Goal: Information Seeking & Learning: Find specific fact

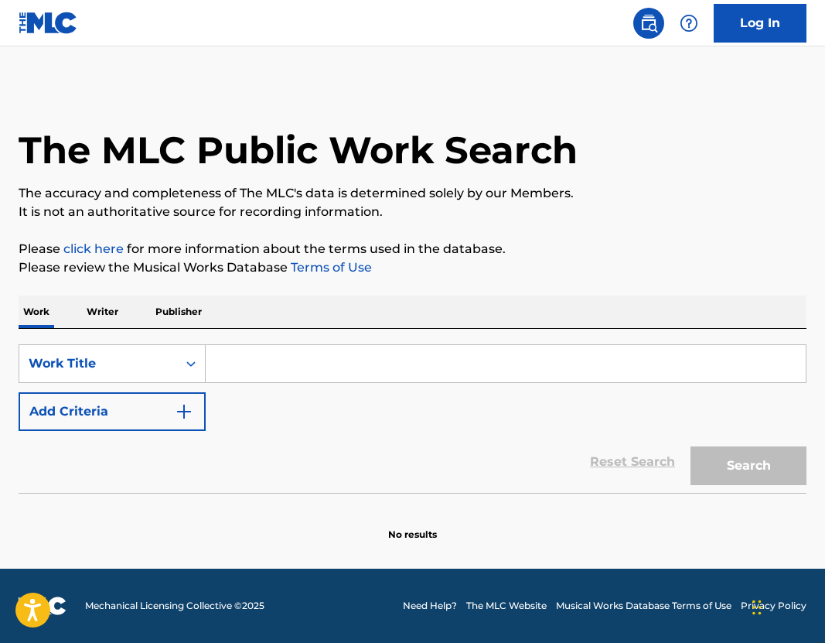
click at [301, 368] on input "Search Form" at bounding box center [506, 363] width 600 height 37
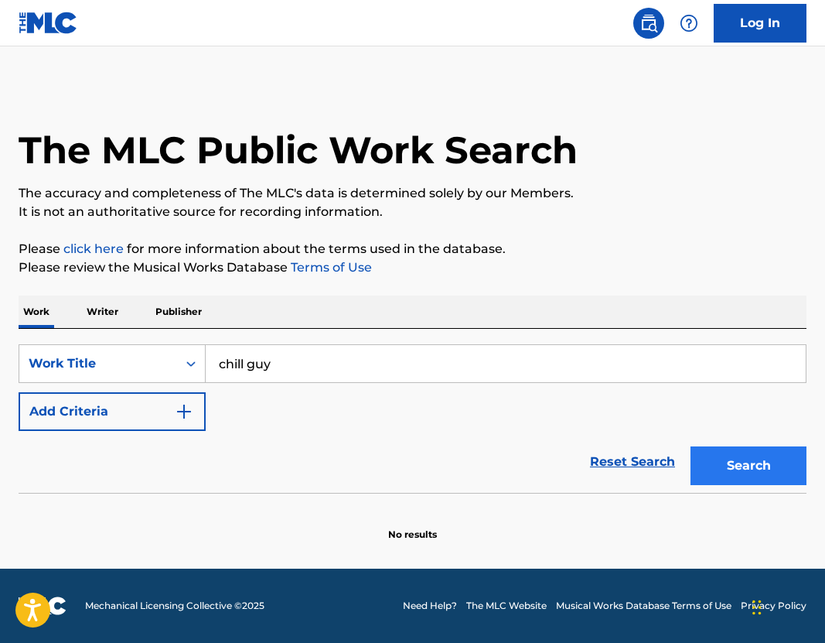
type input "chill guy"
click at [779, 459] on button "Search" at bounding box center [749, 465] width 116 height 39
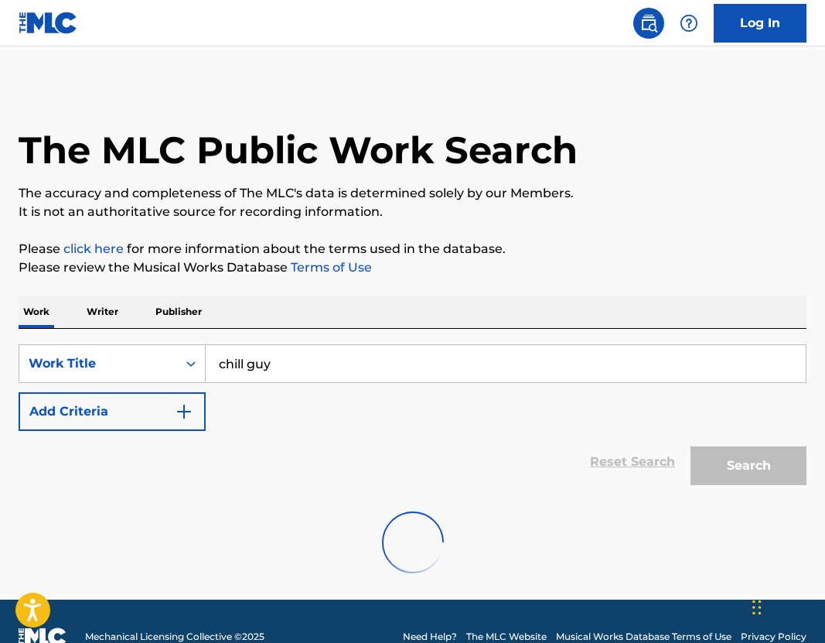
scroll to position [31, 0]
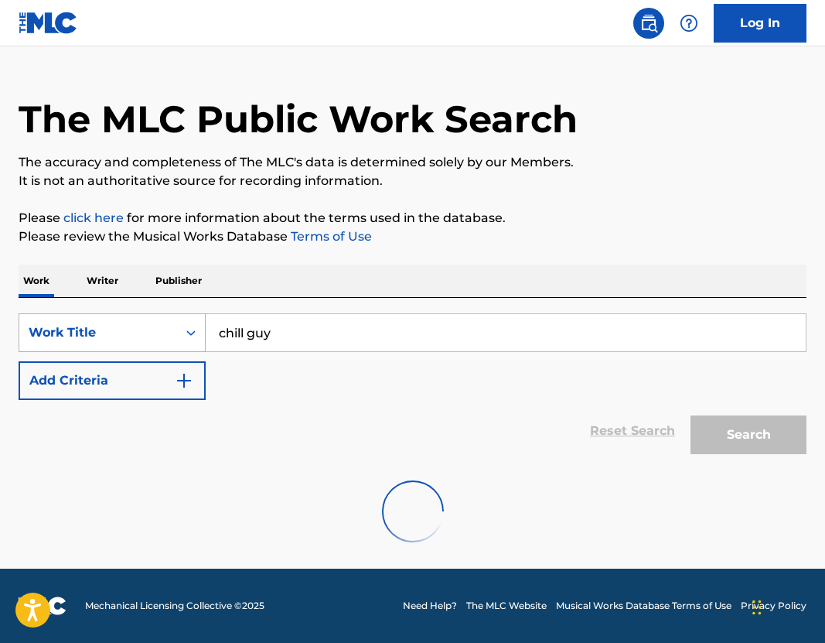
drag, startPoint x: 306, startPoint y: 326, endPoint x: 174, endPoint y: 326, distance: 132.2
click at [176, 326] on div "SearchWithCriteriaada9da00-7e04-4c22-ade7-faa96b2c8af7 Work Title chill guy" at bounding box center [413, 332] width 788 height 39
type input "one way"
click at [320, 343] on input "one way" at bounding box center [506, 332] width 600 height 37
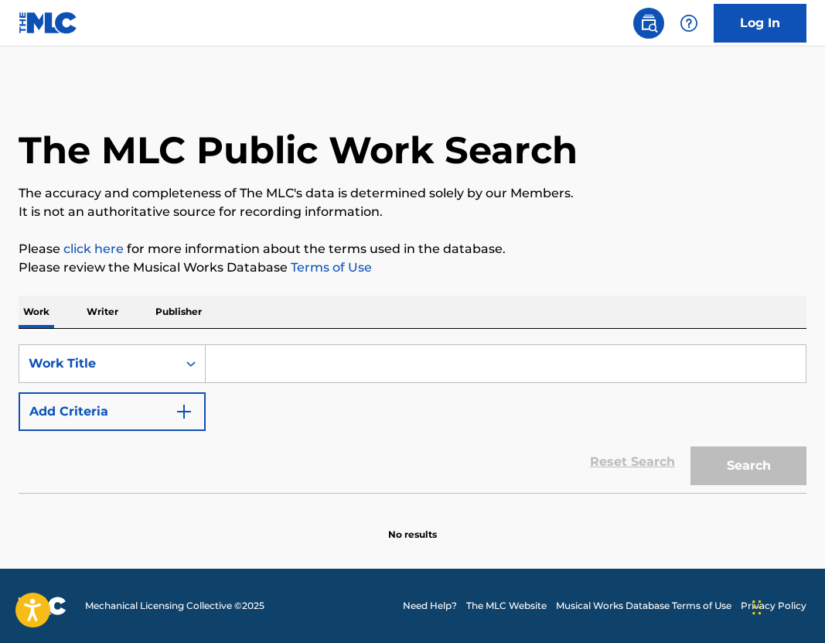
click at [310, 374] on input "Search Form" at bounding box center [506, 363] width 600 height 37
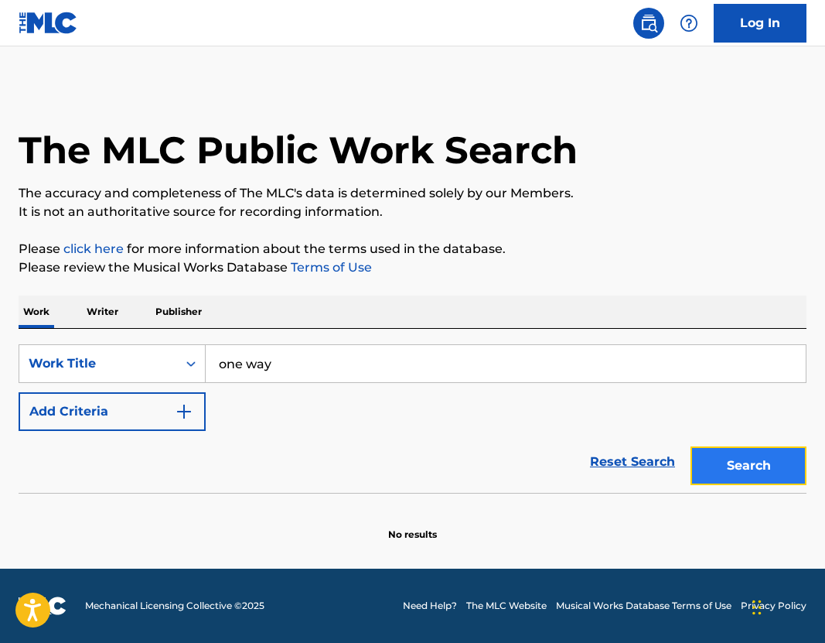
click at [708, 460] on button "Search" at bounding box center [749, 465] width 116 height 39
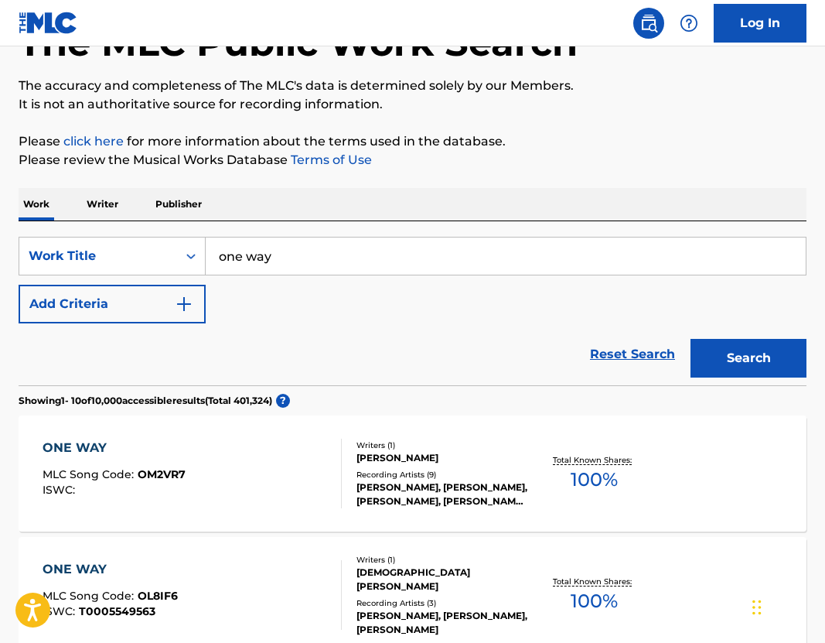
scroll to position [90, 0]
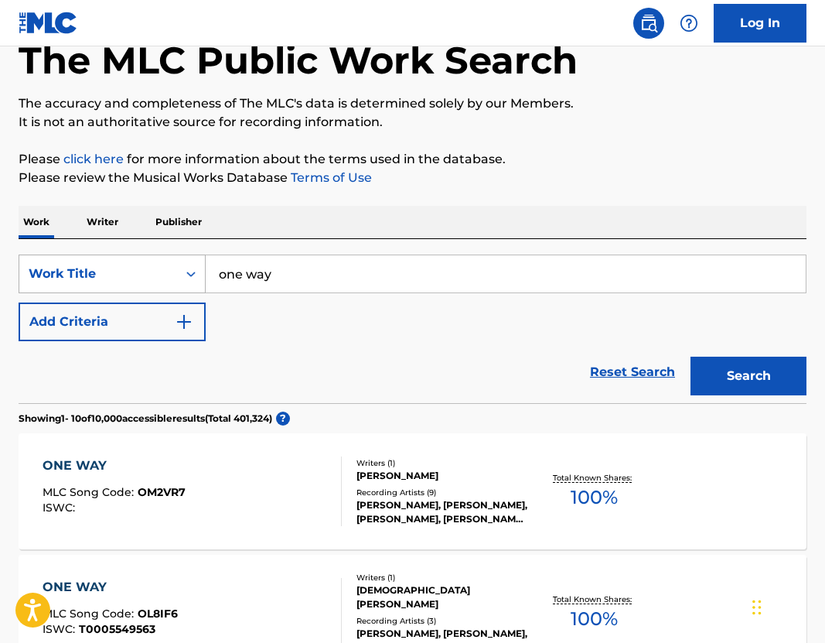
drag, startPoint x: 290, startPoint y: 285, endPoint x: 87, endPoint y: 281, distance: 202.6
click at [93, 281] on div "SearchWithCriteria90ce386d-0c2a-4579-b929-d3e264db635e Work Title one way" at bounding box center [413, 273] width 788 height 39
type input "presidential"
click at [101, 327] on button "Add Criteria" at bounding box center [112, 321] width 187 height 39
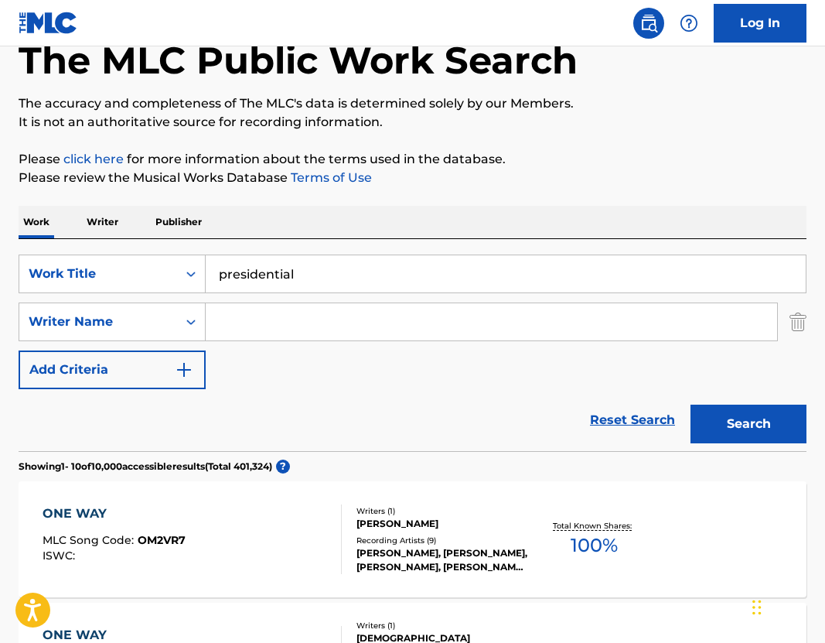
click at [339, 326] on input "Search Form" at bounding box center [491, 321] width 571 height 37
type input "bonnie mckee"
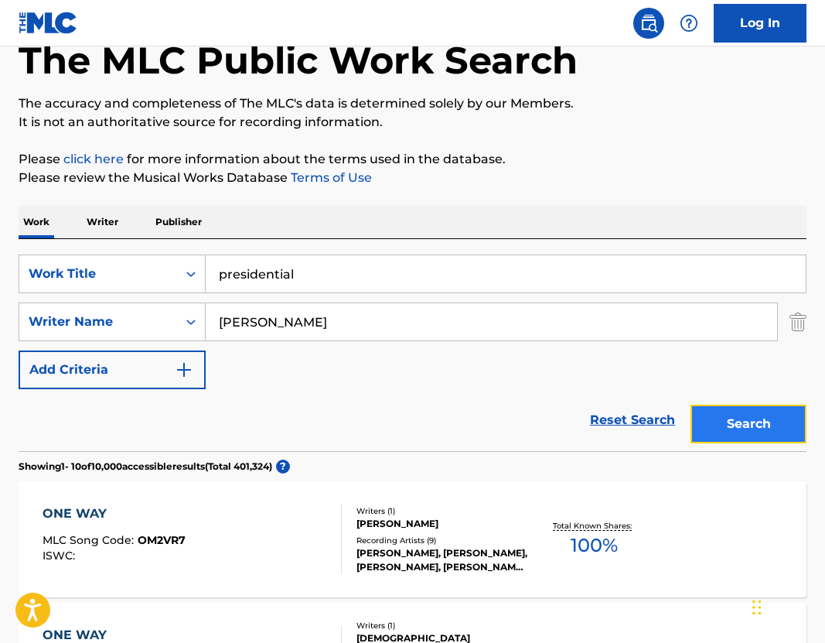
click at [767, 428] on button "Search" at bounding box center [749, 423] width 116 height 39
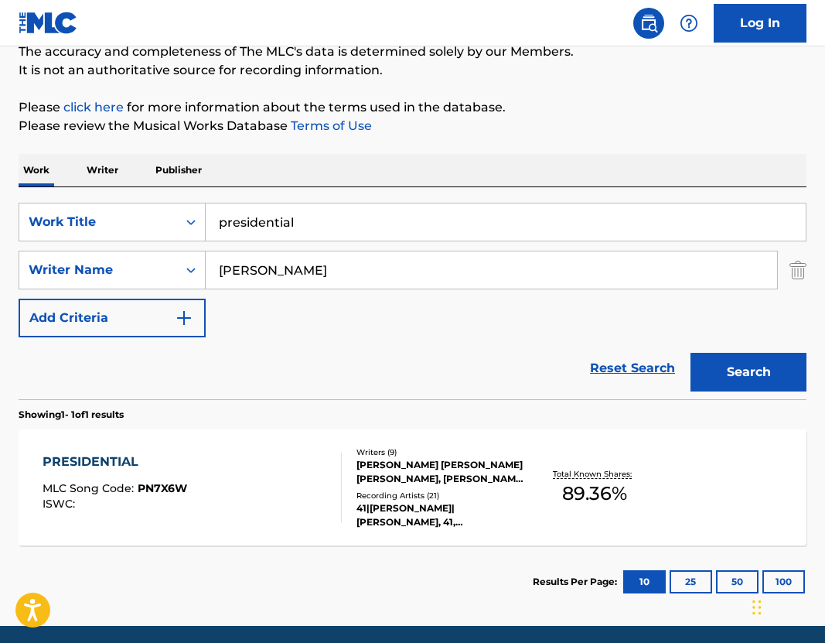
scroll to position [167, 0]
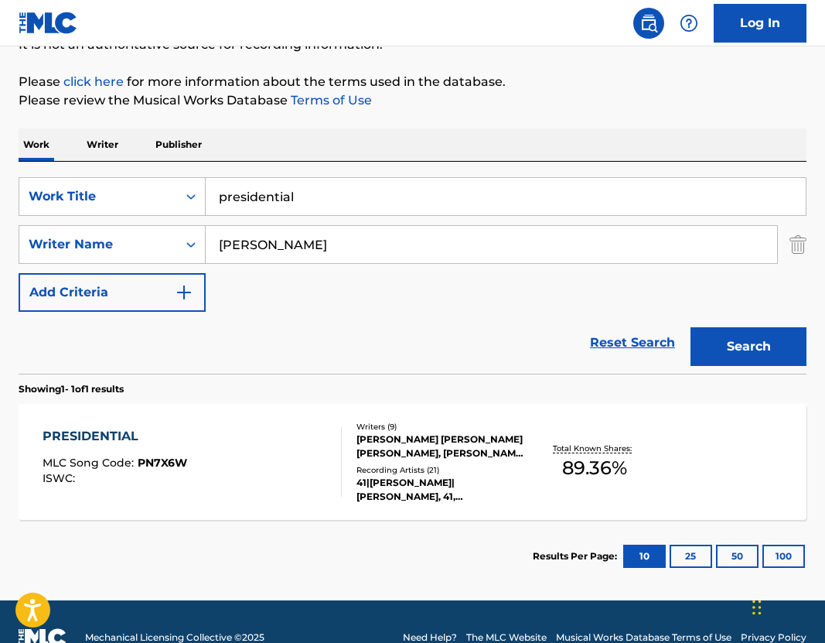
click at [397, 452] on div "MAXWELL ELLIOTT DENT, KATHERYN ELIZABETH HUDSON, LUKASZ GOTTWALD, MARTIN MAX SA…" at bounding box center [442, 446] width 172 height 28
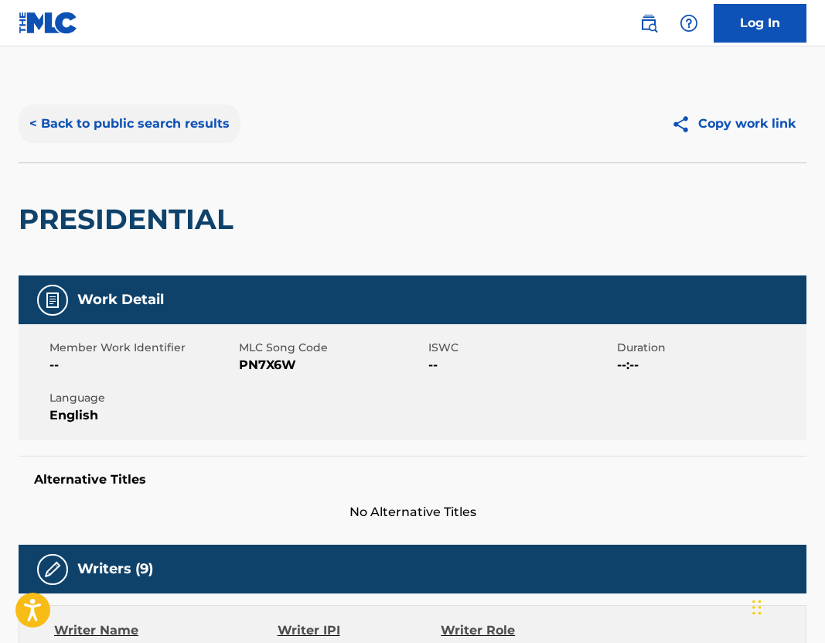
click at [160, 121] on button "< Back to public search results" at bounding box center [130, 123] width 222 height 39
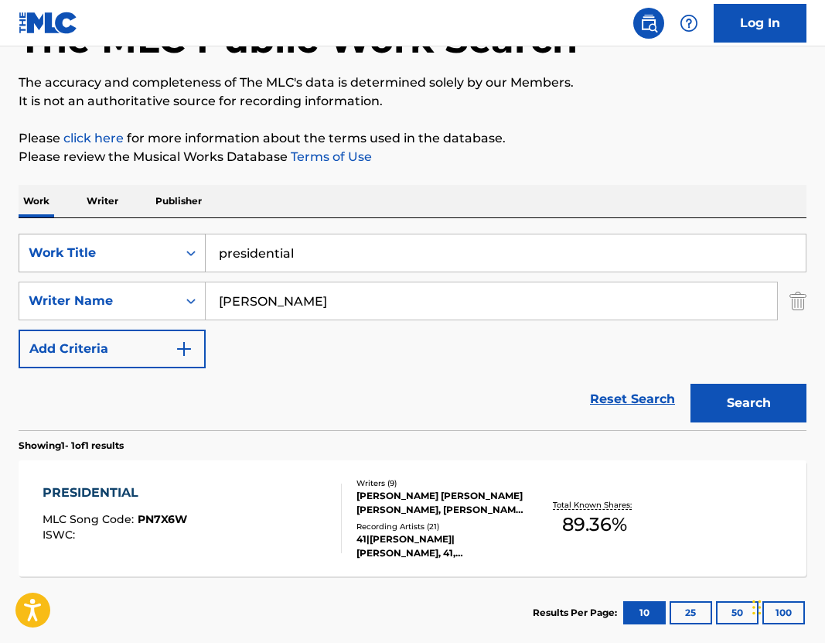
drag, startPoint x: 317, startPoint y: 256, endPoint x: 110, endPoint y: 243, distance: 207.7
click at [115, 244] on div "SearchWithCriteria90ce386d-0c2a-4579-b929-d3e264db635e Work Title presidential" at bounding box center [413, 253] width 788 height 39
click at [435, 507] on div "MAXWELL ELLIOTT DENT, KATHERYN ELIZABETH HUDSON, LUKASZ GOTTWALD, MARTIN MAX SA…" at bounding box center [442, 503] width 172 height 28
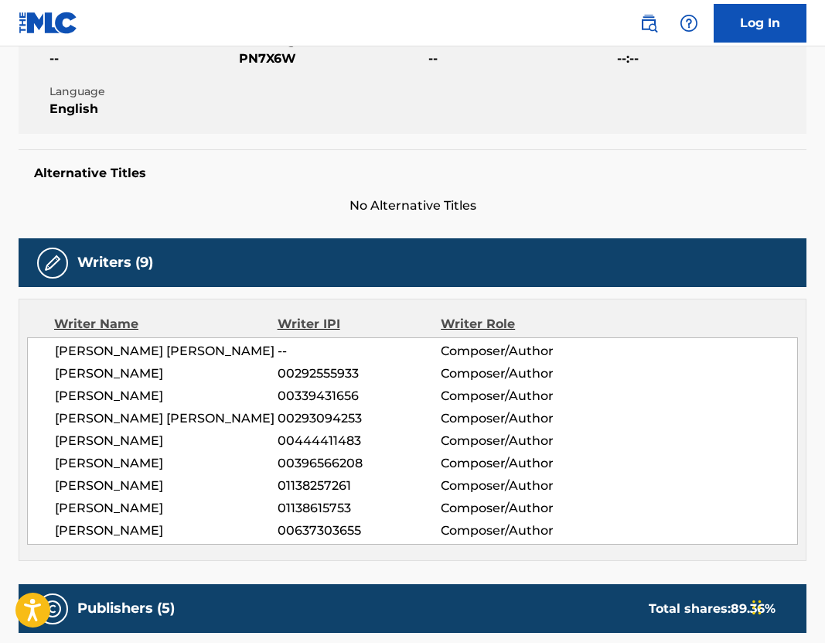
scroll to position [308, 0]
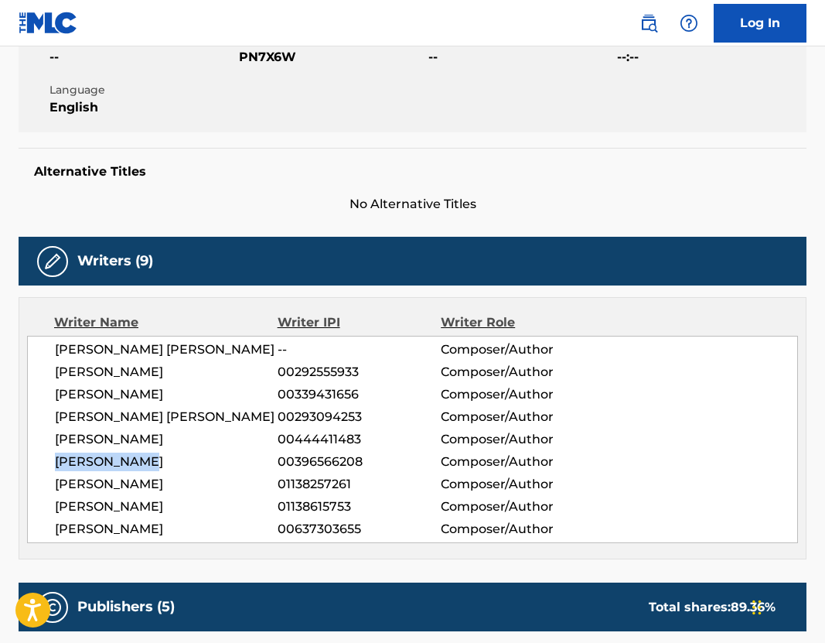
drag, startPoint x: 53, startPoint y: 461, endPoint x: 169, endPoint y: 461, distance: 116.0
click at [169, 461] on div "MAXWELL ELLIOTT DENT -- Composer/Author KATHERYN ELIZABETH HUDSON 00292555933 C…" at bounding box center [412, 439] width 771 height 207
copy span "ZAIRE RIVERA"
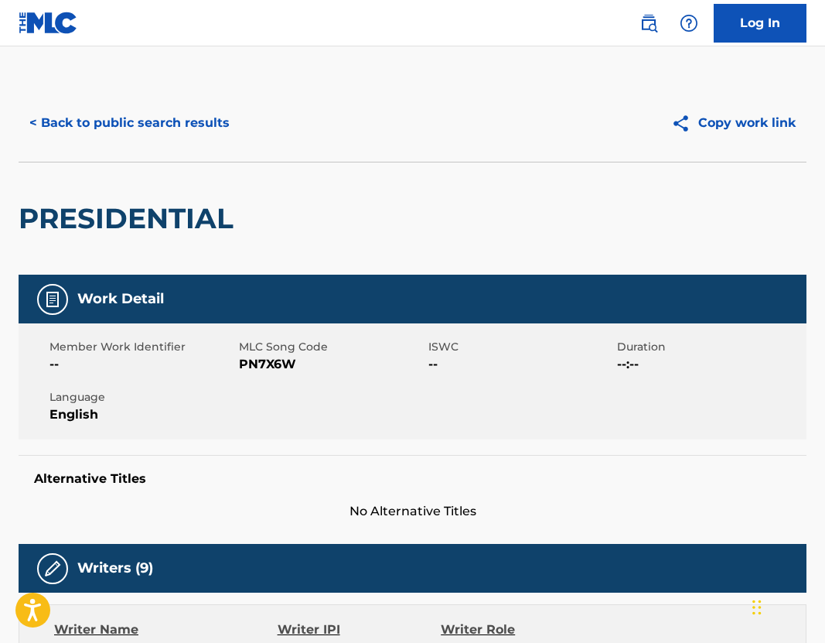
scroll to position [0, 0]
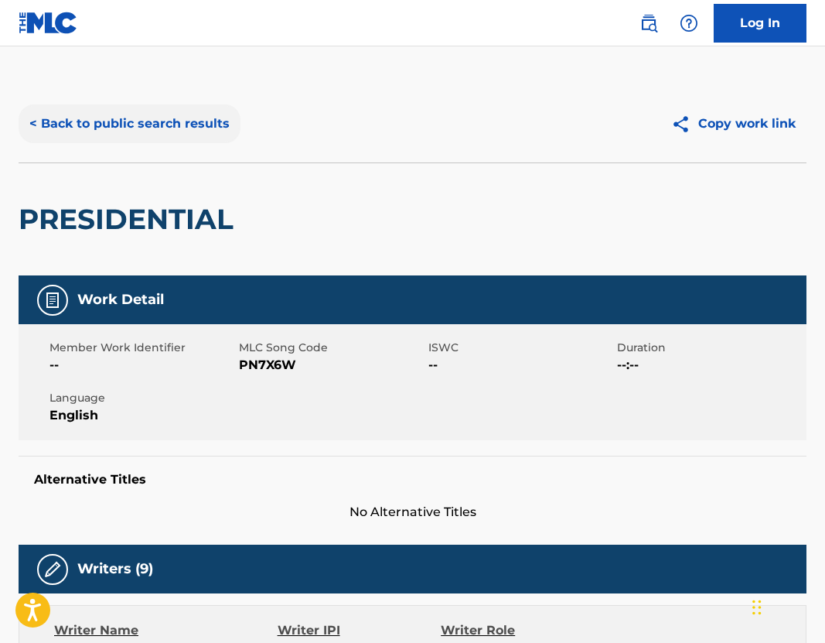
click at [87, 111] on button "< Back to public search results" at bounding box center [130, 123] width 222 height 39
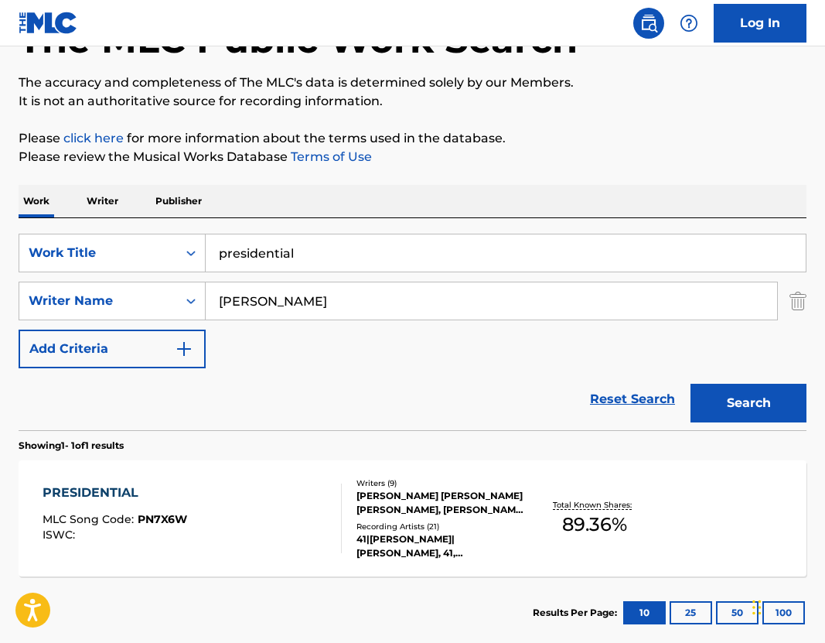
drag, startPoint x: 321, startPoint y: 304, endPoint x: 12, endPoint y: 247, distance: 313.8
click at [12, 247] on div "The MLC Public Work Search The accuracy and completeness of The MLC's data is d…" at bounding box center [412, 311] width 825 height 674
paste input "ZAIRE RIVERA"
type input "ZAIRE RIVERA"
drag, startPoint x: 318, startPoint y: 247, endPoint x: 146, endPoint y: 243, distance: 171.7
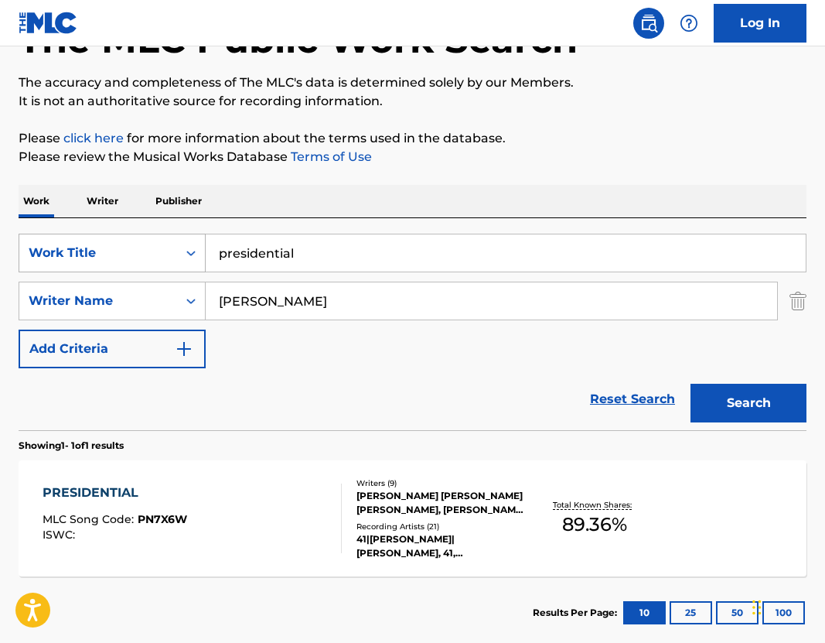
click at [155, 245] on div "SearchWithCriteria90ce386d-0c2a-4579-b929-d3e264db635e Work Title presidential" at bounding box center [413, 253] width 788 height 39
type input "deuce"
click at [732, 389] on button "Search" at bounding box center [749, 403] width 116 height 39
click at [408, 493] on div "TREY PATTERSON, HENRY FASHEUN, JENNIFER AKPOFURE, ZAIRE RIVERA" at bounding box center [442, 503] width 172 height 28
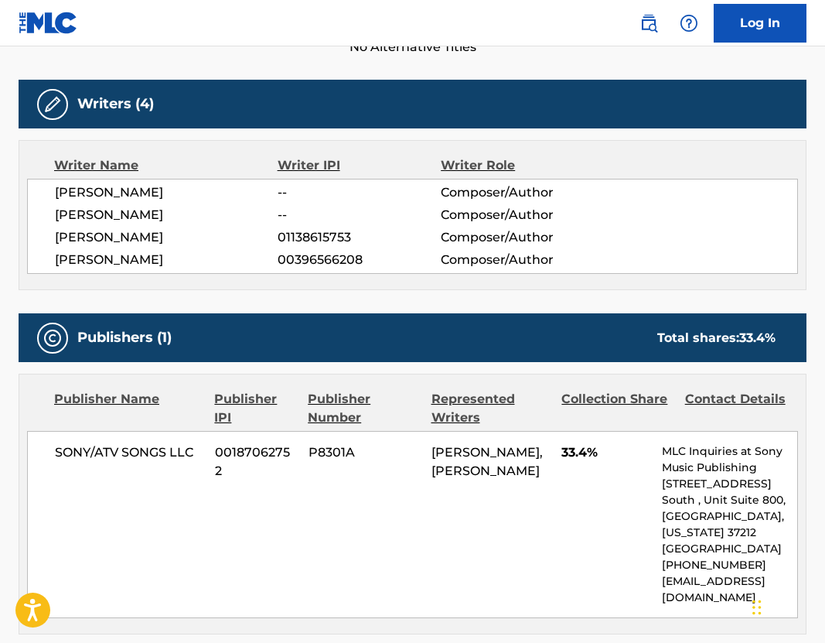
scroll to position [288, 0]
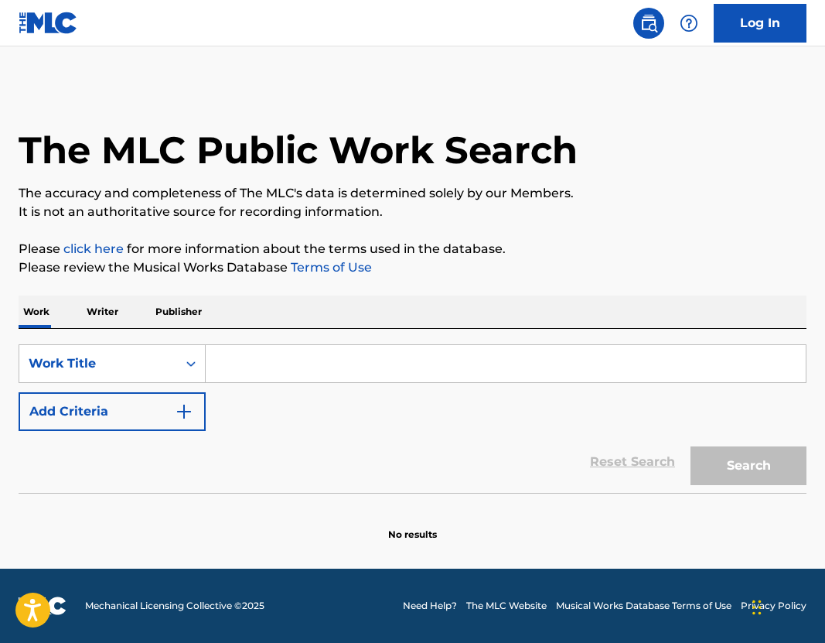
click at [380, 357] on input "Search Form" at bounding box center [506, 363] width 600 height 37
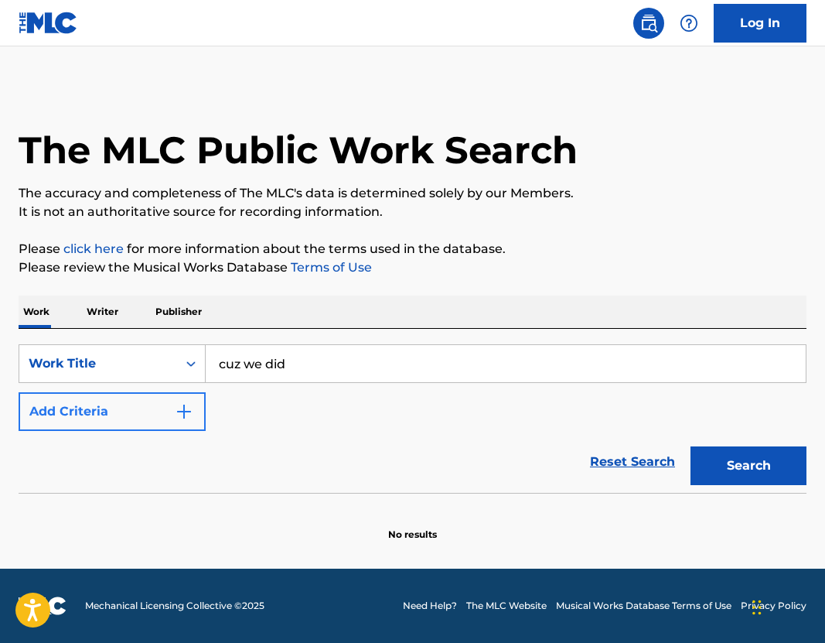
type input "cuz we did"
click at [156, 412] on button "Add Criteria" at bounding box center [112, 411] width 187 height 39
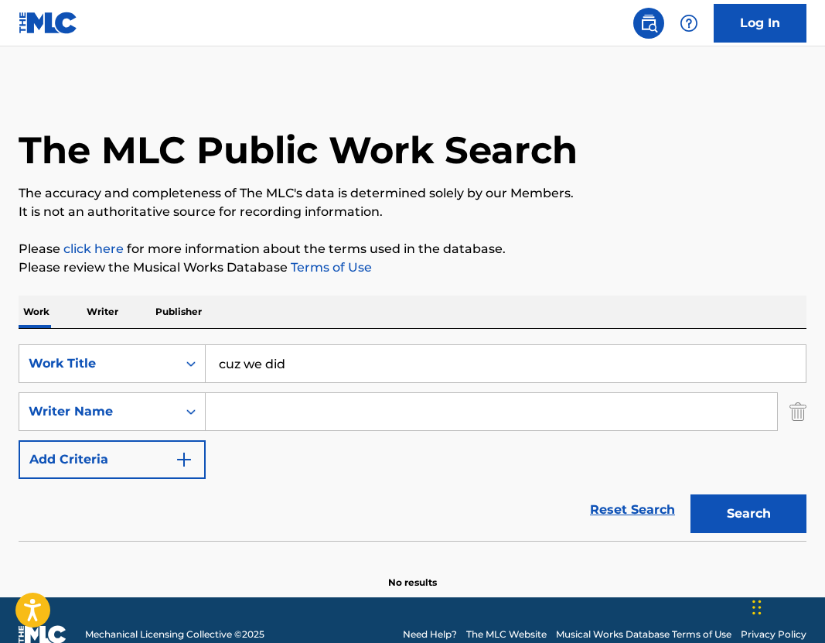
click at [281, 412] on input "Search Form" at bounding box center [491, 411] width 571 height 37
type input "zaire rivera"
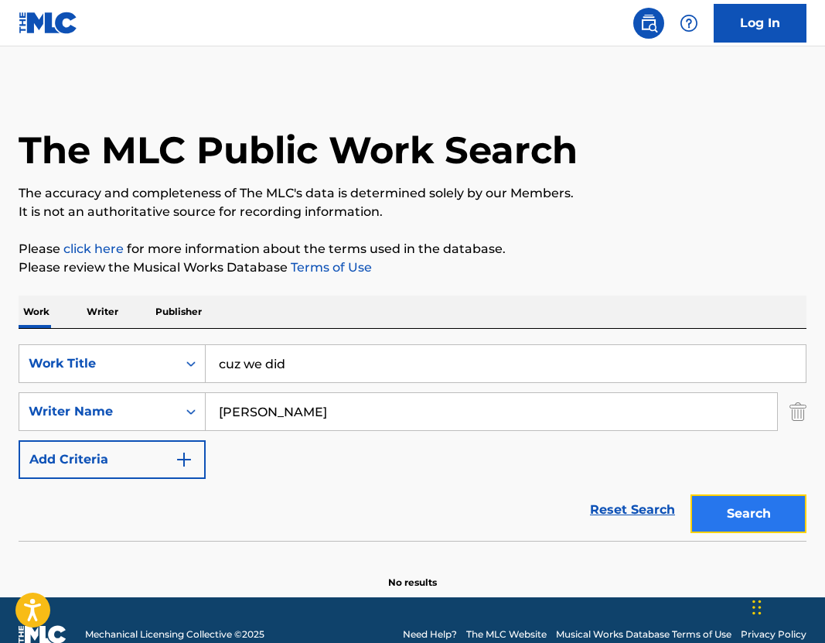
click at [717, 513] on button "Search" at bounding box center [749, 513] width 116 height 39
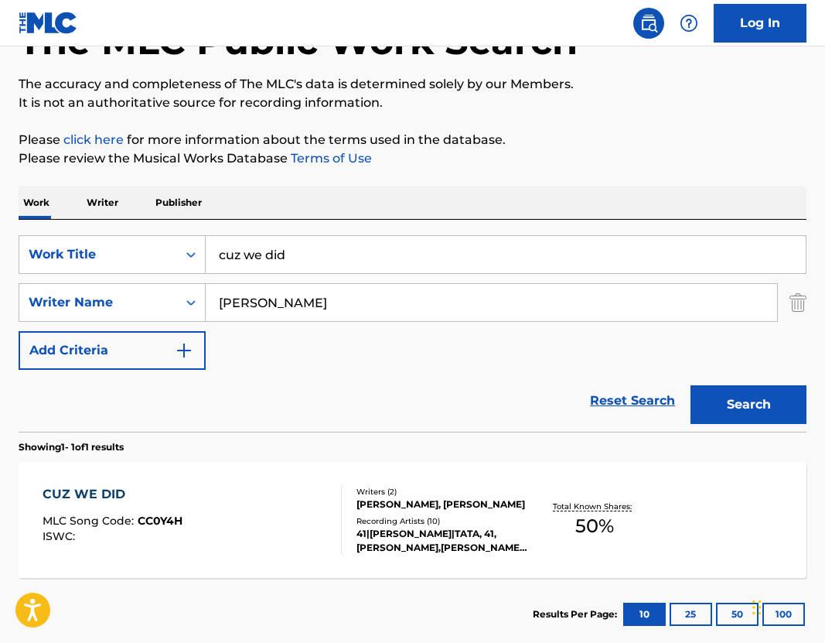
scroll to position [150, 0]
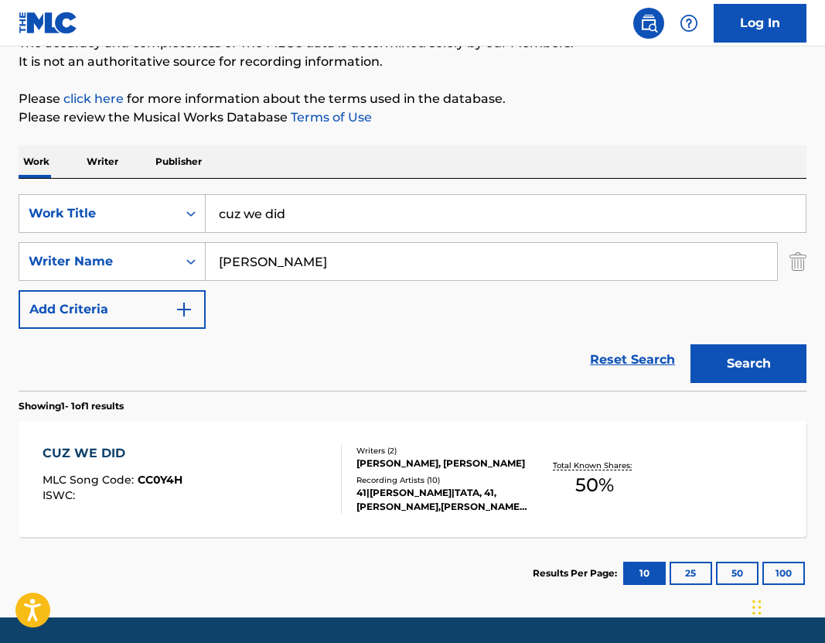
click at [430, 468] on div "TREY PATTERSON, ZAIRE RIVERA" at bounding box center [442, 463] width 172 height 14
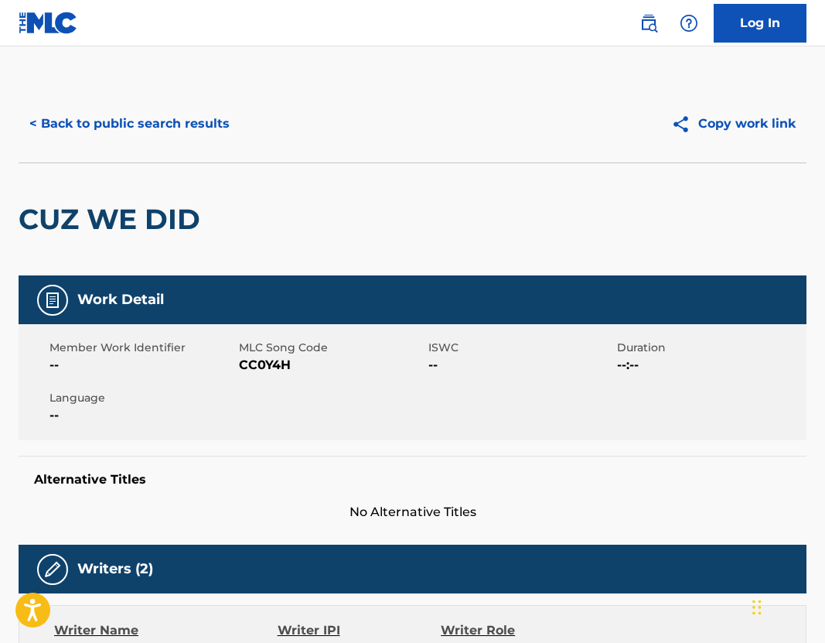
click at [118, 105] on button "< Back to public search results" at bounding box center [130, 123] width 222 height 39
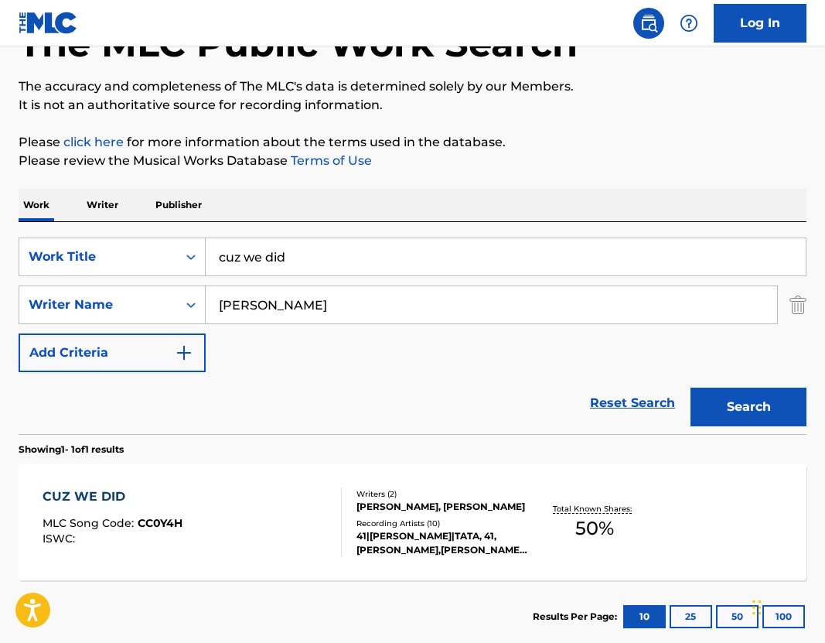
scroll to position [106, 0]
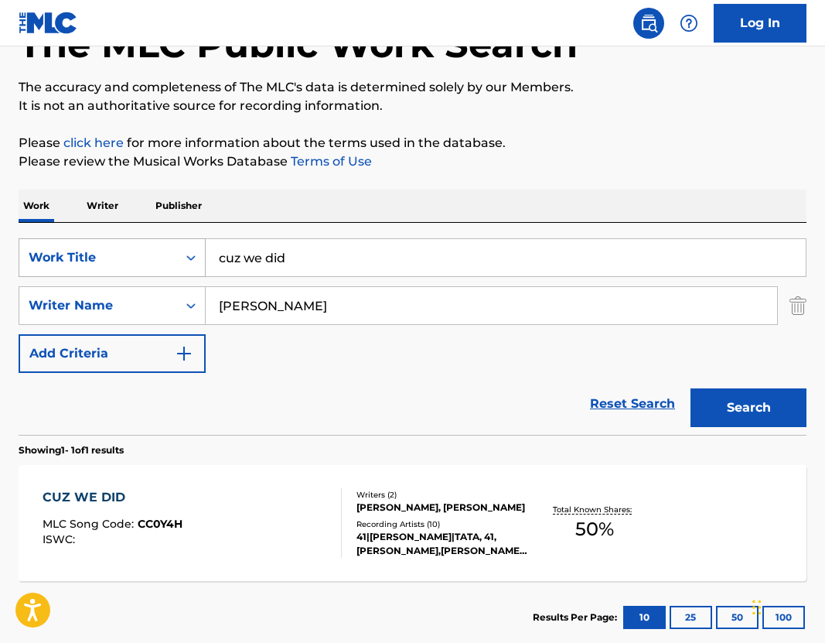
drag, startPoint x: 309, startPoint y: 260, endPoint x: 201, endPoint y: 260, distance: 108.3
click at [203, 260] on div "SearchWithCriteria1f478b02-e8d8-480f-9076-2563d2b02abf Work Title cuz we did" at bounding box center [413, 257] width 788 height 39
type input "michael myers"
drag, startPoint x: 339, startPoint y: 315, endPoint x: 3, endPoint y: 309, distance: 335.6
click at [3, 309] on div "The MLC Public Work Search The accuracy and completeness of The MLC's data is d…" at bounding box center [412, 316] width 825 height 674
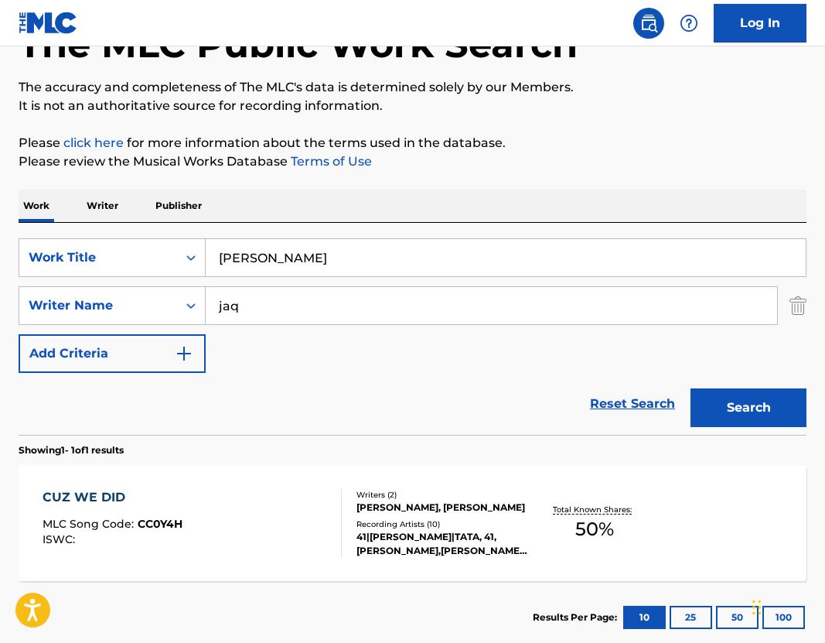
type input "[PERSON_NAME]"
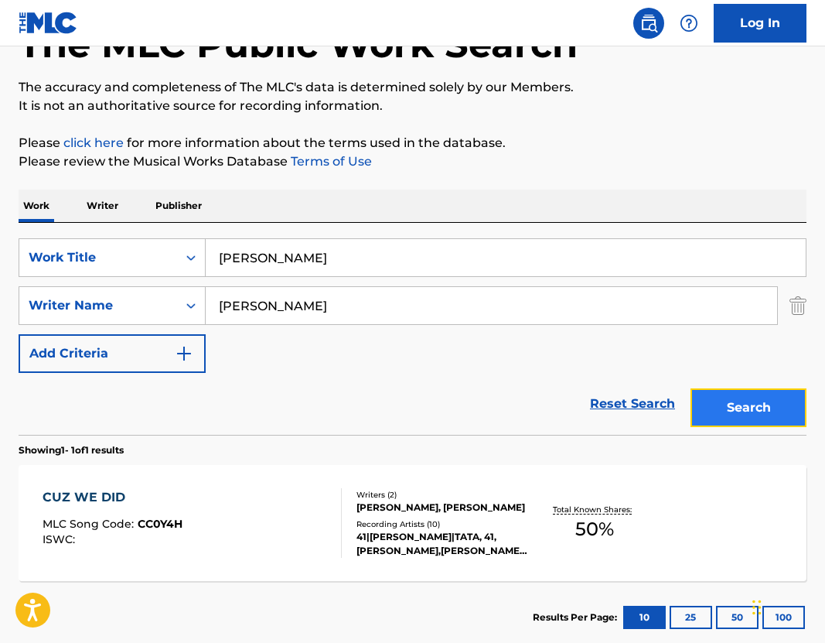
click at [729, 408] on button "Search" at bounding box center [749, 407] width 116 height 39
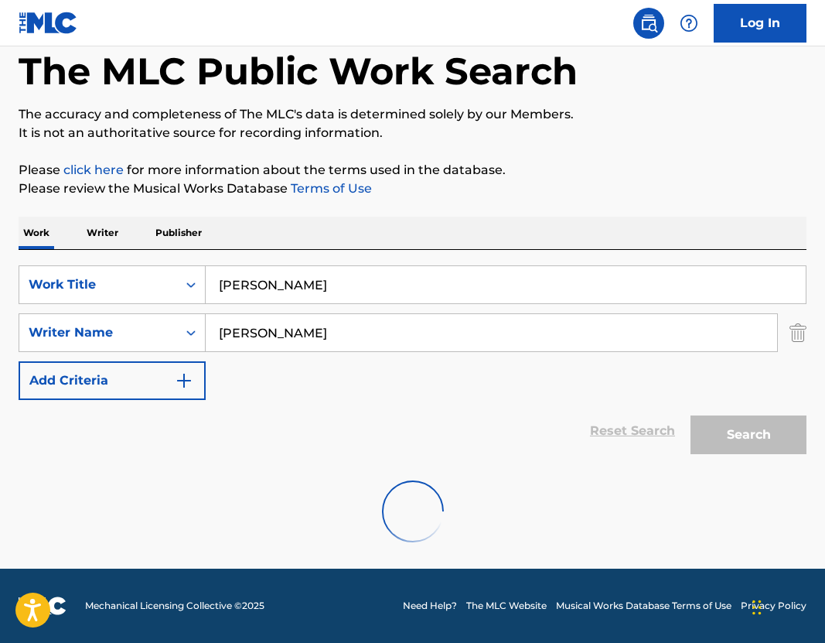
scroll to position [29, 0]
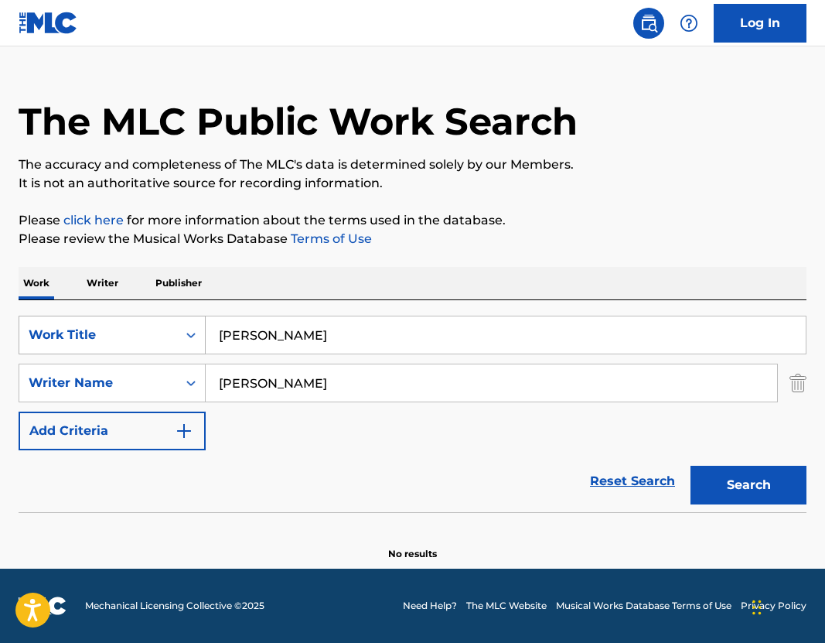
drag, startPoint x: 325, startPoint y: 343, endPoint x: 84, endPoint y: 343, distance: 240.5
click at [94, 343] on div "SearchWithCriteria1f478b02-e8d8-480f-9076-2563d2b02abf Work Title michael myers" at bounding box center [413, 334] width 788 height 39
drag, startPoint x: 348, startPoint y: 344, endPoint x: 153, endPoint y: 344, distance: 194.9
click at [159, 344] on div "SearchWithCriteria1f478b02-e8d8-480f-9076-2563d2b02abf Work Title michael myers" at bounding box center [413, 334] width 788 height 39
type input "m"
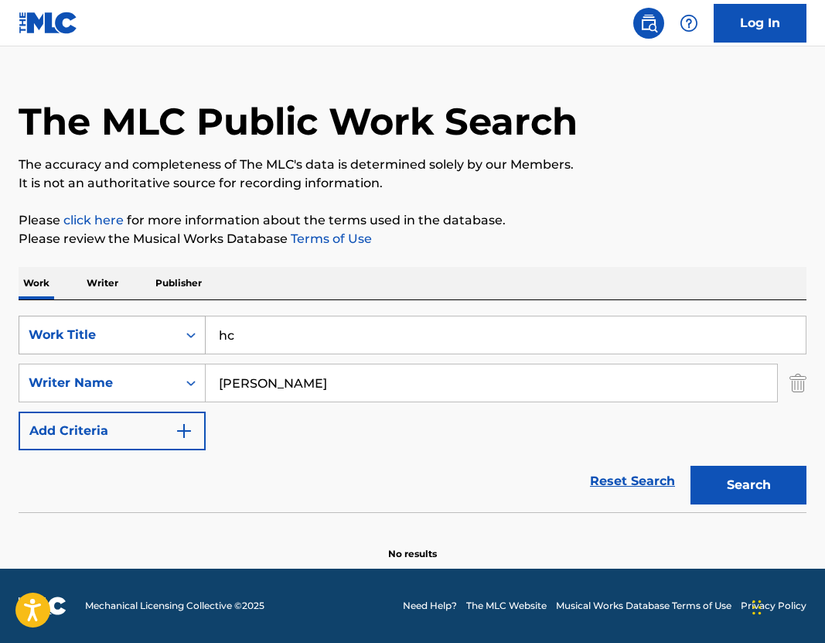
type input "h"
type input "cheat codes"
drag, startPoint x: 382, startPoint y: 390, endPoint x: 162, endPoint y: 375, distance: 220.9
click at [165, 375] on div "SearchWithCriteriae00297b4-bc75-4739-b611-6f8809870b56 Writer Name jaquan johns…" at bounding box center [413, 382] width 788 height 39
type input "miles spiel"
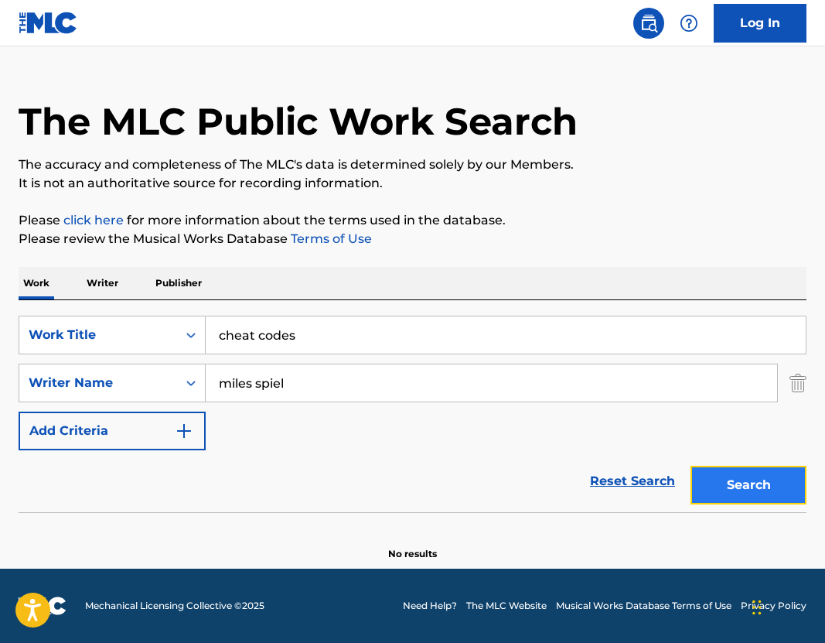
click at [752, 486] on button "Search" at bounding box center [749, 485] width 116 height 39
click at [423, 364] on input "miles spiel" at bounding box center [491, 382] width 571 height 37
click at [738, 470] on button "Search" at bounding box center [749, 485] width 116 height 39
drag, startPoint x: 428, startPoint y: 339, endPoint x: 33, endPoint y: 340, distance: 394.4
click at [42, 339] on div "SearchWithCriteria1f478b02-e8d8-480f-9076-2563d2b02abf Work Title cheat codes" at bounding box center [413, 334] width 788 height 39
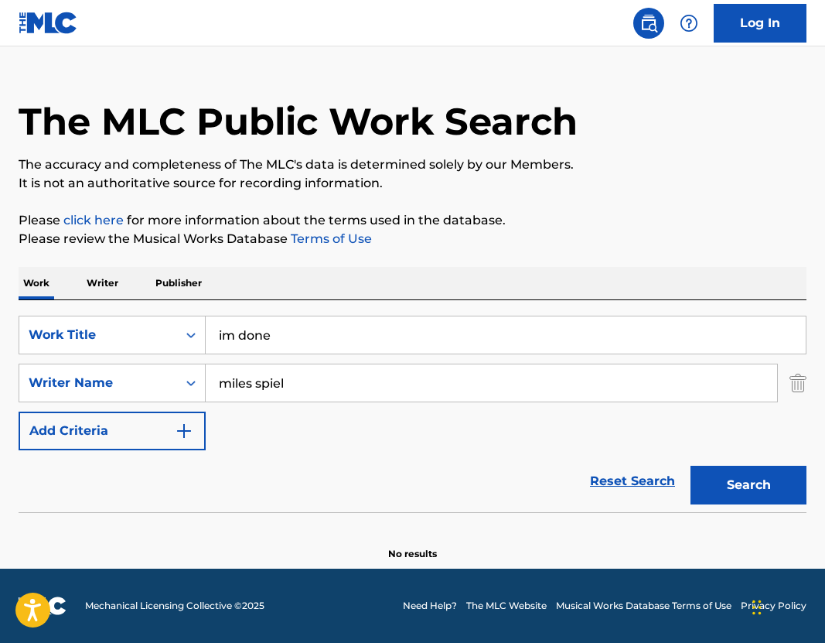
type input "im done"
drag, startPoint x: 302, startPoint y: 387, endPoint x: 154, endPoint y: 386, distance: 148.5
click at [156, 386] on div "SearchWithCriteriae00297b4-bc75-4739-b611-6f8809870b56 Writer Name miles spiel" at bounding box center [413, 382] width 788 height 39
type input "matthew deluca"
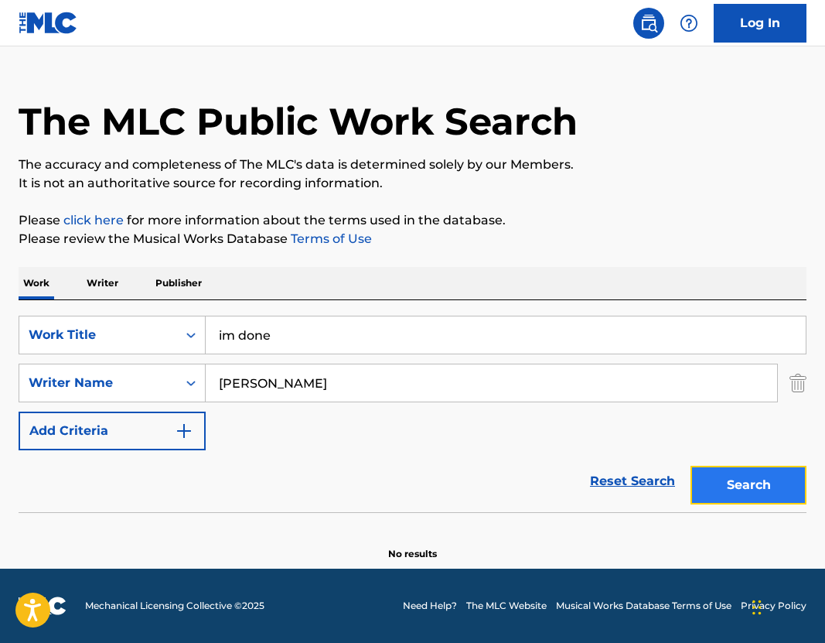
click at [766, 474] on button "Search" at bounding box center [749, 485] width 116 height 39
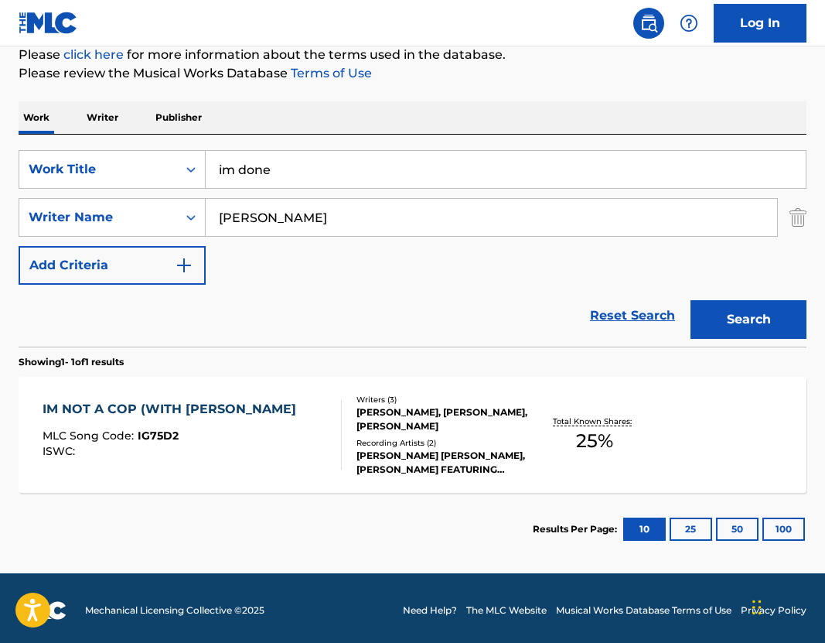
scroll to position [199, 0]
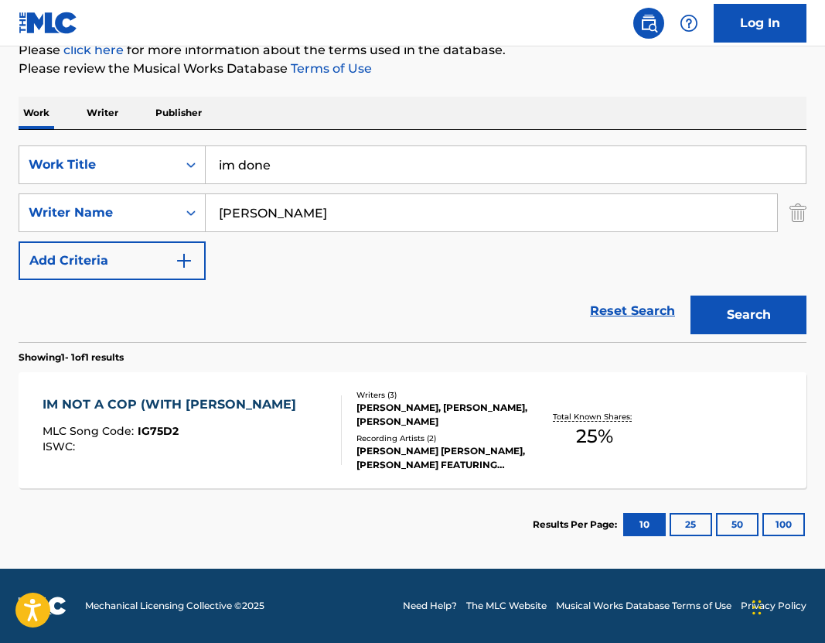
click at [420, 411] on div "MADHAHIR ABDULAZIZ, MATTHEW DELUCA, MATTHEW KELLY" at bounding box center [442, 415] width 172 height 28
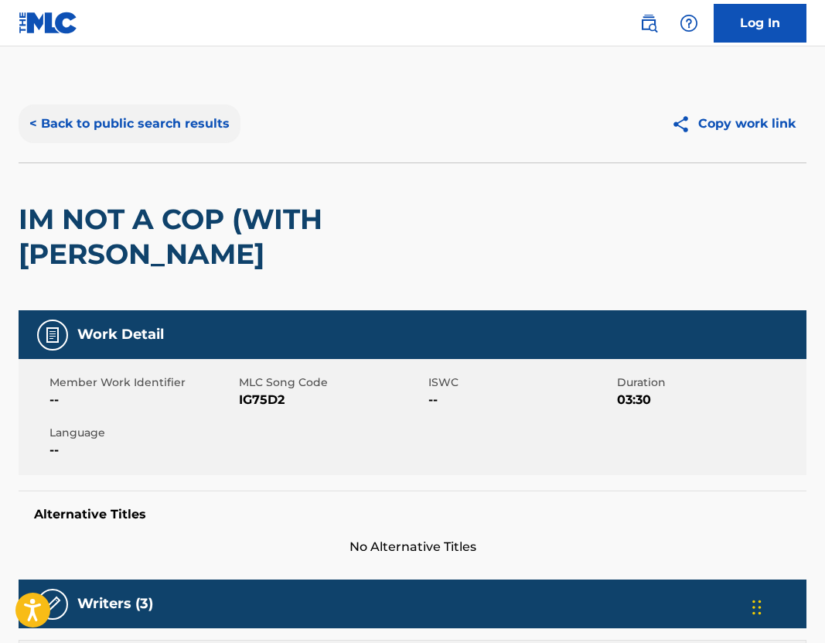
click at [133, 112] on button "< Back to public search results" at bounding box center [130, 123] width 222 height 39
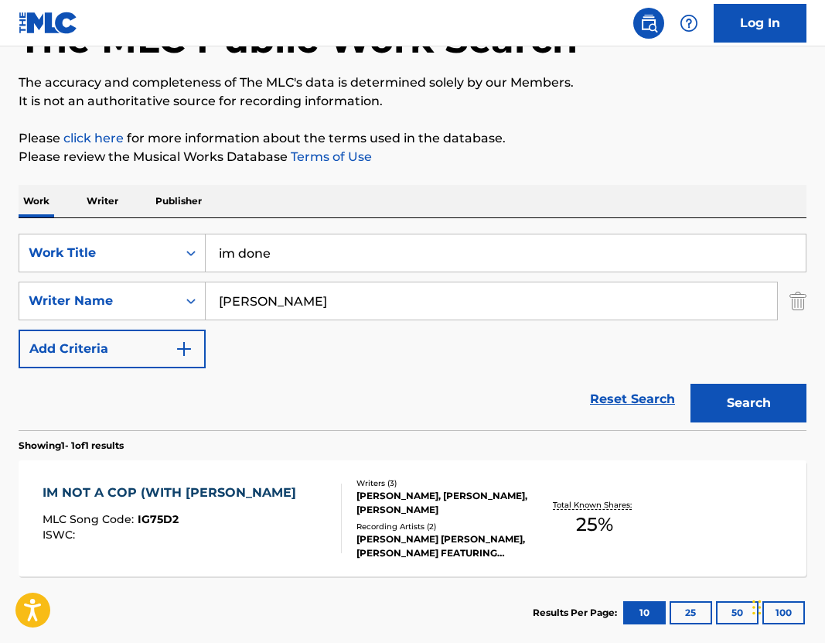
drag, startPoint x: 342, startPoint y: 304, endPoint x: 206, endPoint y: 283, distance: 137.7
click at [209, 284] on input "matthew deluca" at bounding box center [491, 300] width 571 height 37
type input "pradadid"
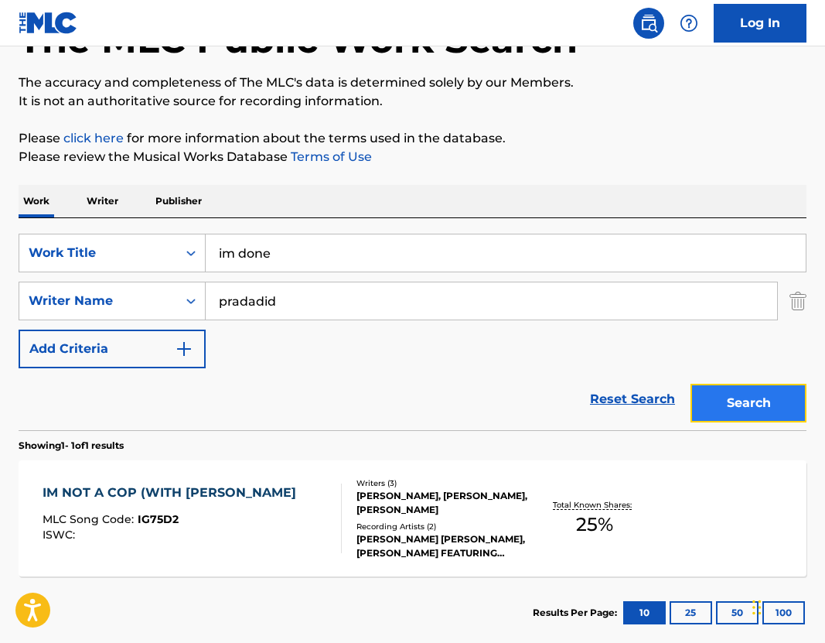
click at [768, 418] on button "Search" at bounding box center [749, 403] width 116 height 39
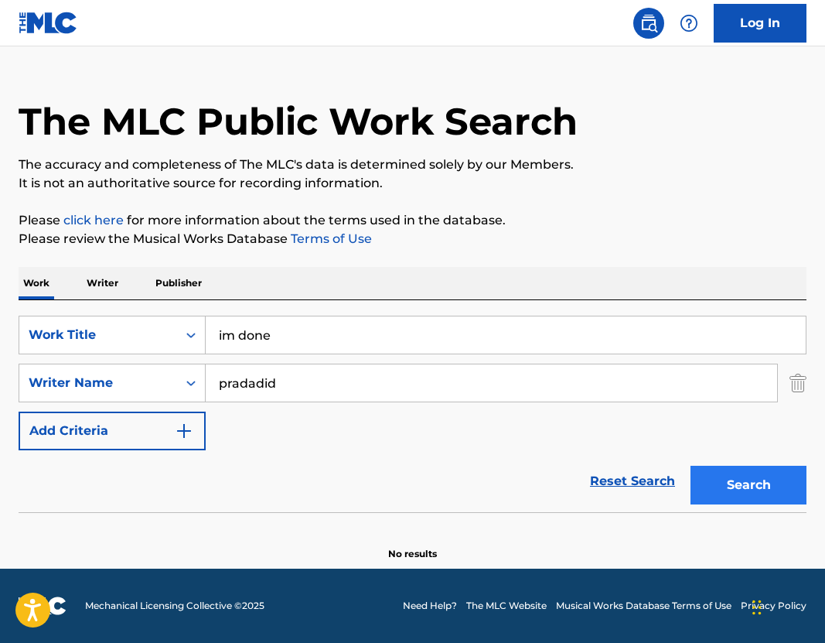
scroll to position [29, 0]
drag, startPoint x: 303, startPoint y: 340, endPoint x: 98, endPoint y: 340, distance: 204.9
click at [98, 340] on div "SearchWithCriteria1f478b02-e8d8-480f-9076-2563d2b02abf Work Title im done" at bounding box center [413, 334] width 788 height 39
type input "striker story"
click at [810, 382] on div "The MLC Public Work Search The accuracy and completeness of The MLC's data is d…" at bounding box center [412, 308] width 825 height 504
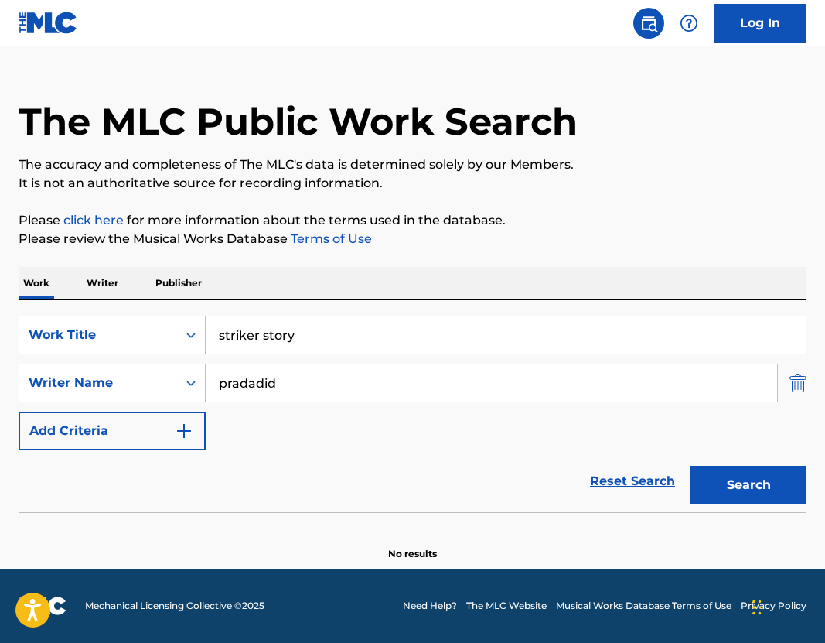
click at [800, 383] on img "Search Form" at bounding box center [798, 382] width 17 height 39
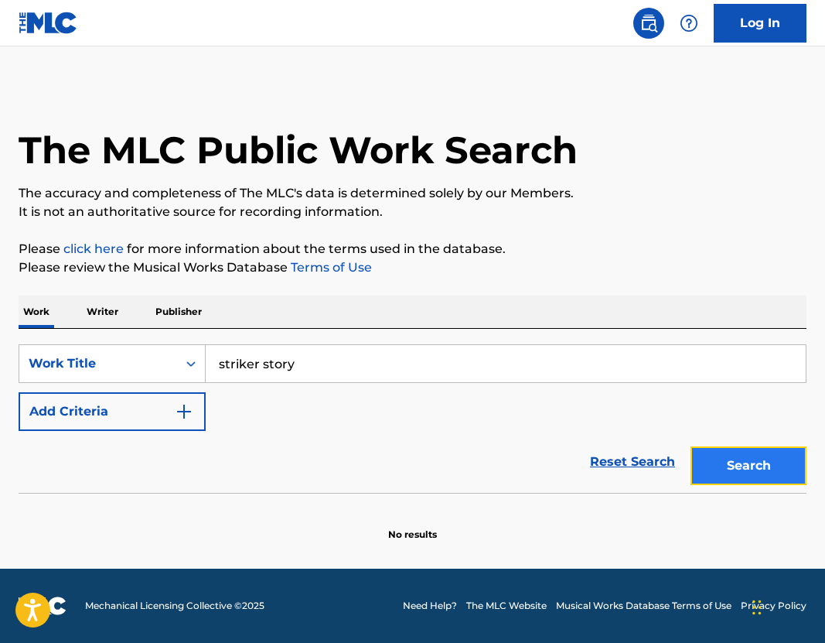
click at [755, 461] on button "Search" at bounding box center [749, 465] width 116 height 39
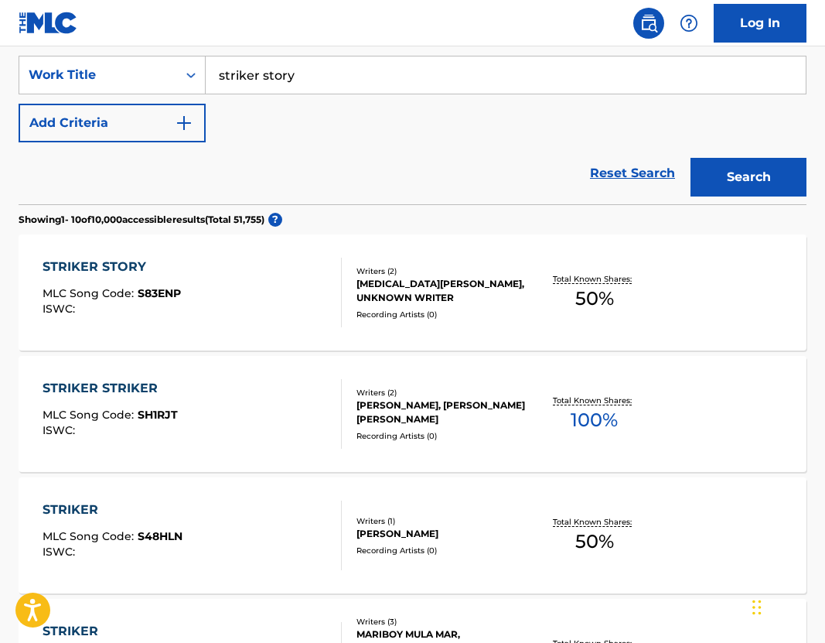
scroll to position [198, 0]
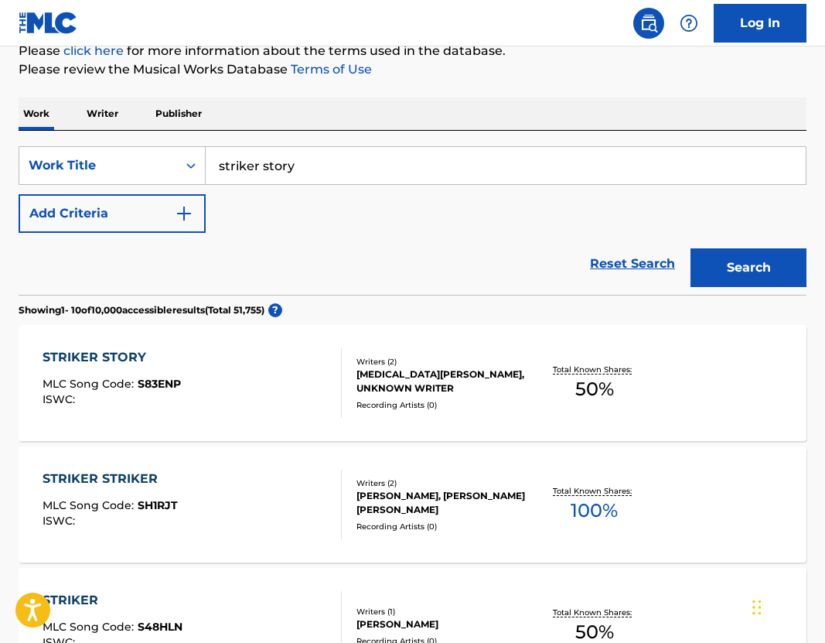
click at [428, 367] on div "NIKITA KOCHELEV, UNKNOWN WRITER" at bounding box center [442, 381] width 172 height 28
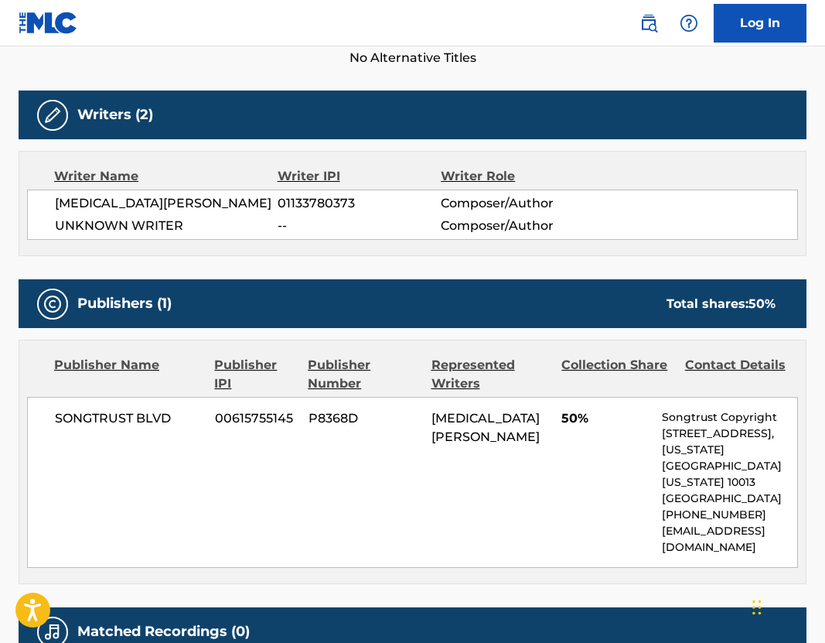
scroll to position [455, 0]
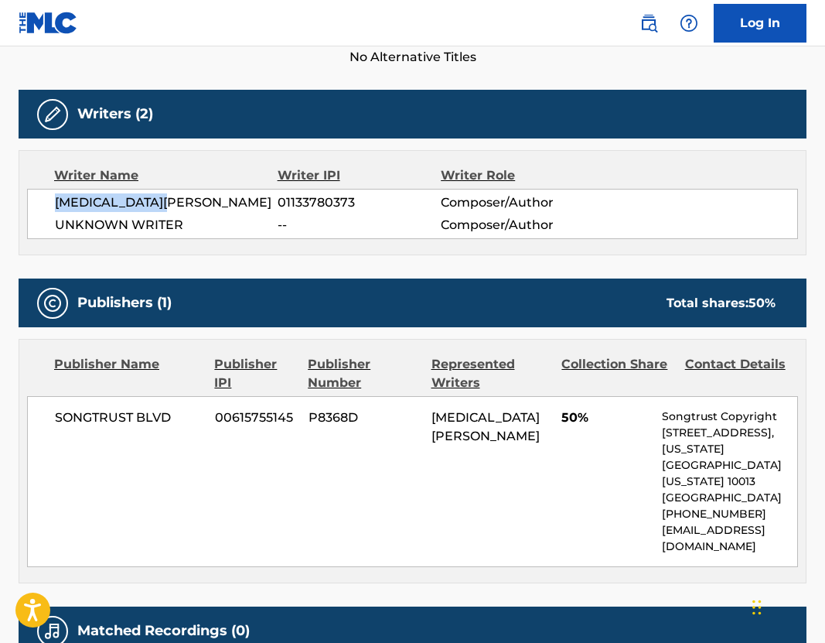
drag, startPoint x: 54, startPoint y: 207, endPoint x: 222, endPoint y: 207, distance: 167.8
click at [223, 207] on span "NIKITA KOCHELEV" at bounding box center [166, 202] width 223 height 19
copy span "NIKITA KOCHELEV"
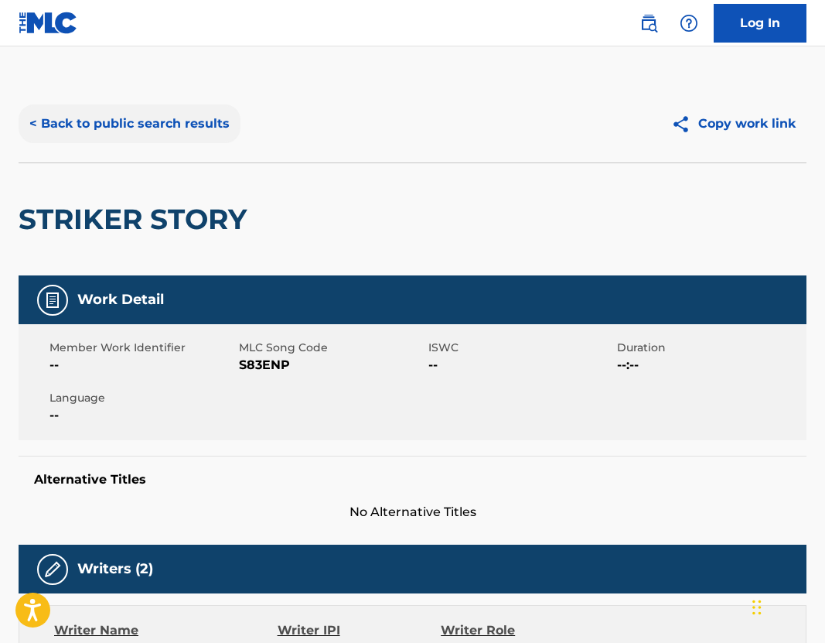
click at [131, 124] on button "< Back to public search results" at bounding box center [130, 123] width 222 height 39
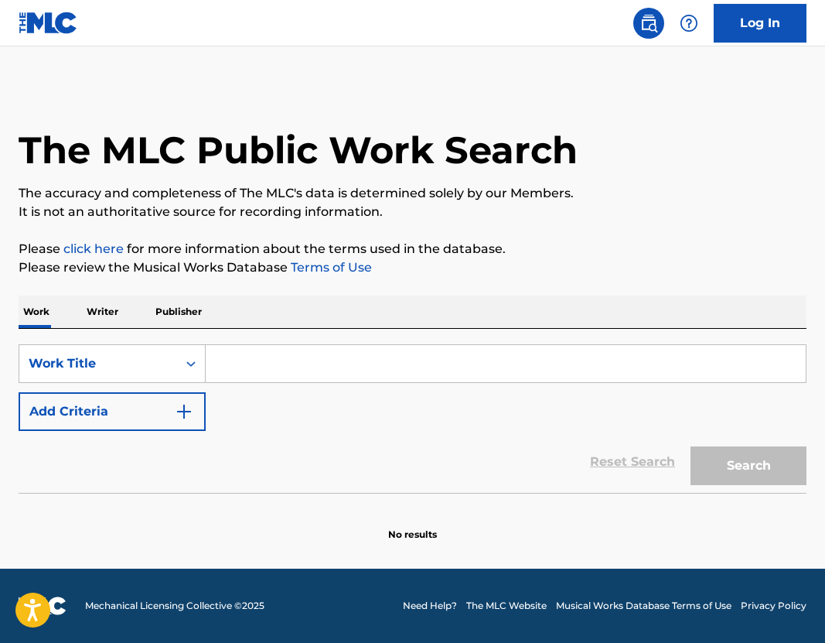
click at [312, 373] on input "Search Form" at bounding box center [506, 363] width 600 height 37
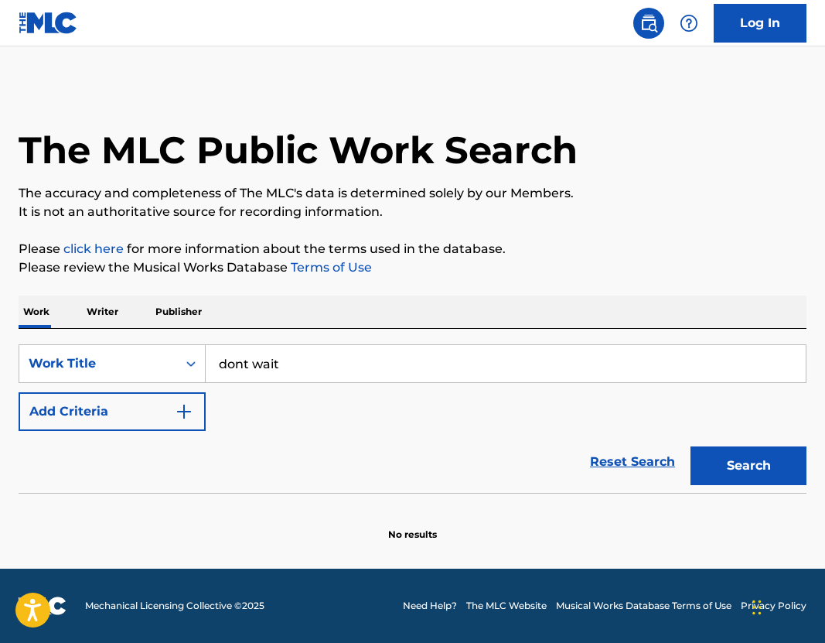
type input "dont wait"
click at [146, 426] on button "Add Criteria" at bounding box center [112, 411] width 187 height 39
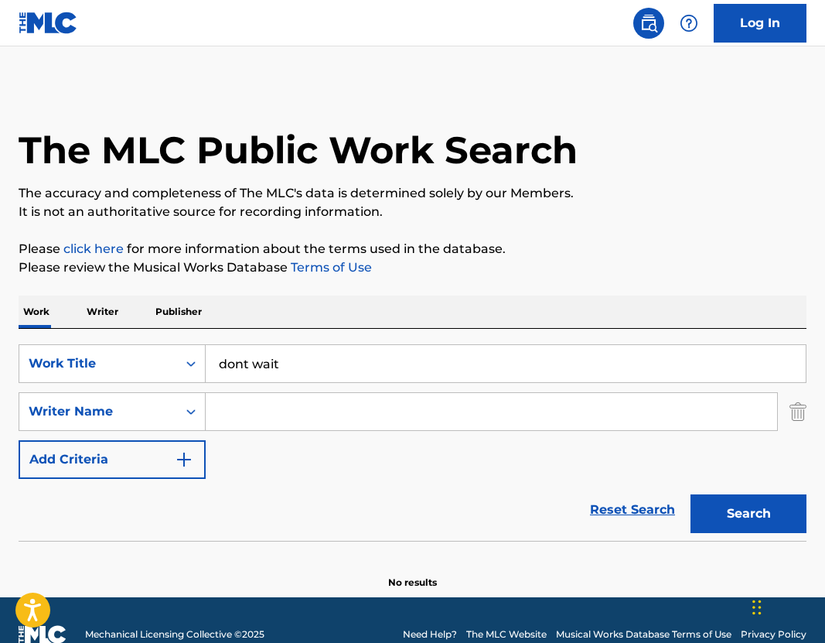
click at [252, 423] on input "Search Form" at bounding box center [491, 411] width 571 height 37
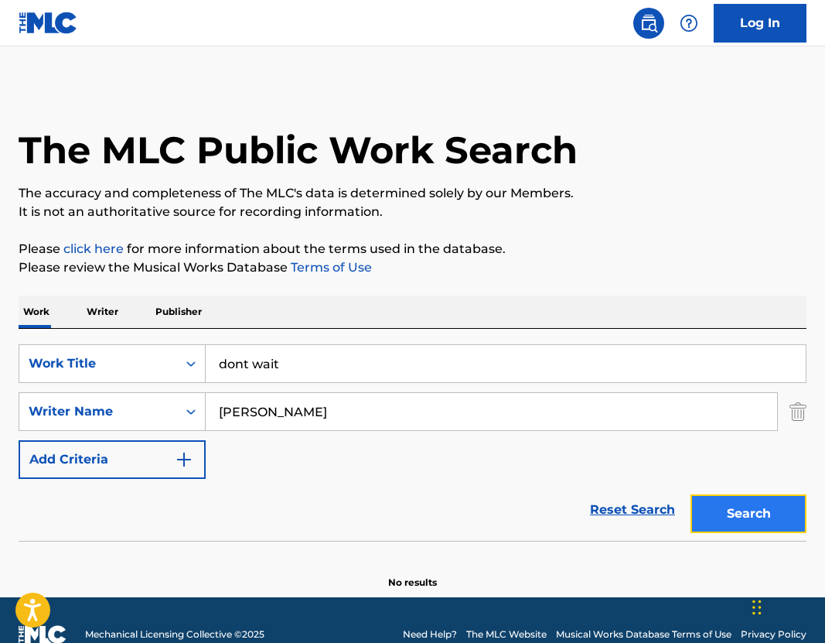
click at [762, 500] on button "Search" at bounding box center [749, 513] width 116 height 39
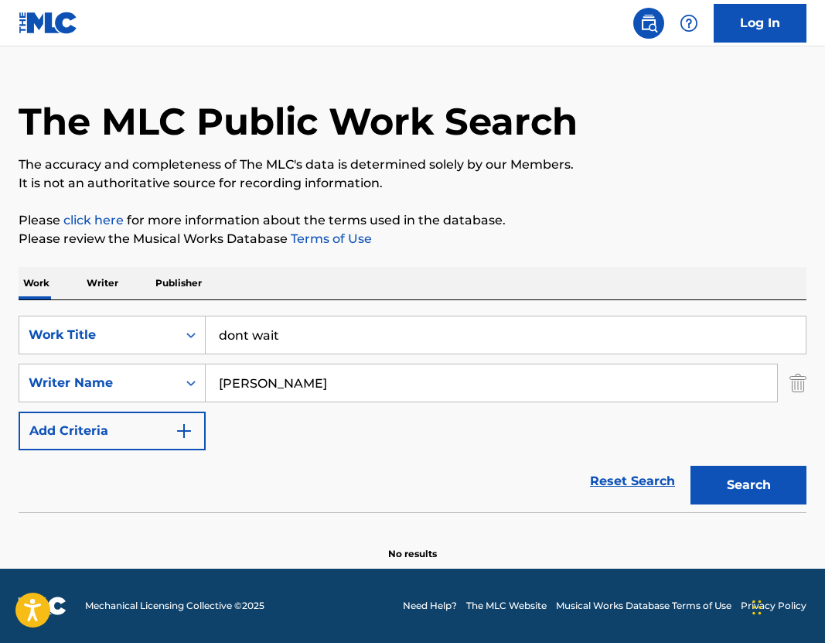
scroll to position [29, 0]
drag, startPoint x: 335, startPoint y: 386, endPoint x: 37, endPoint y: 351, distance: 299.7
click at [37, 351] on div "SearchWithCriteriaa3e1d151-5aa3-4a42-9736-f995c7d9b52e Work Title dont wait Sea…" at bounding box center [413, 382] width 788 height 135
type input "cashmere small"
click at [722, 488] on button "Search" at bounding box center [749, 485] width 116 height 39
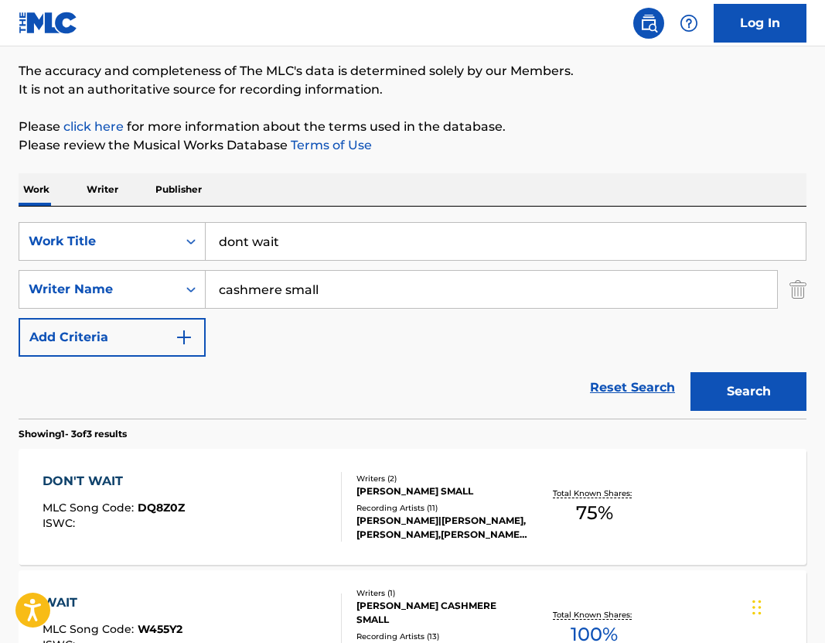
scroll to position [155, 0]
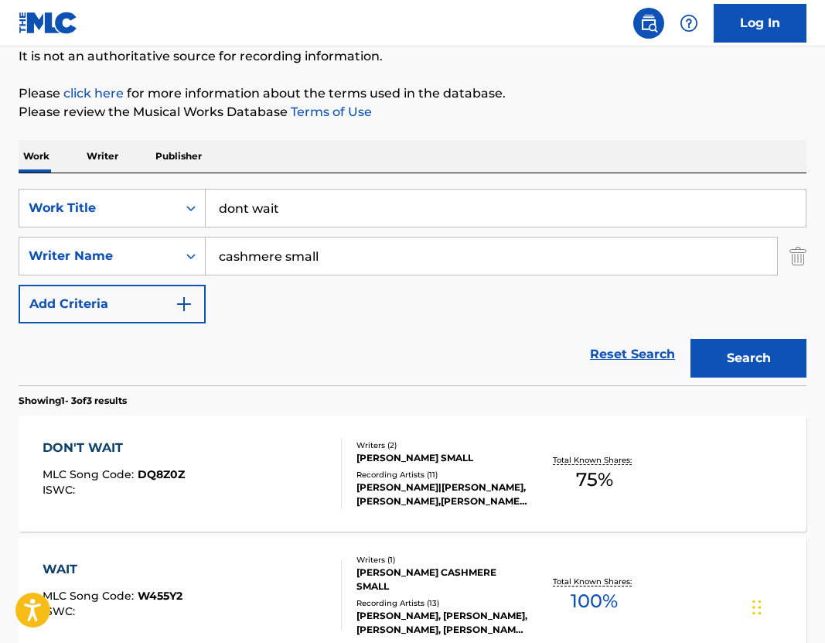
click at [363, 451] on div "CHOW LEE, LAVON CASHMERE SMALL" at bounding box center [442, 458] width 172 height 14
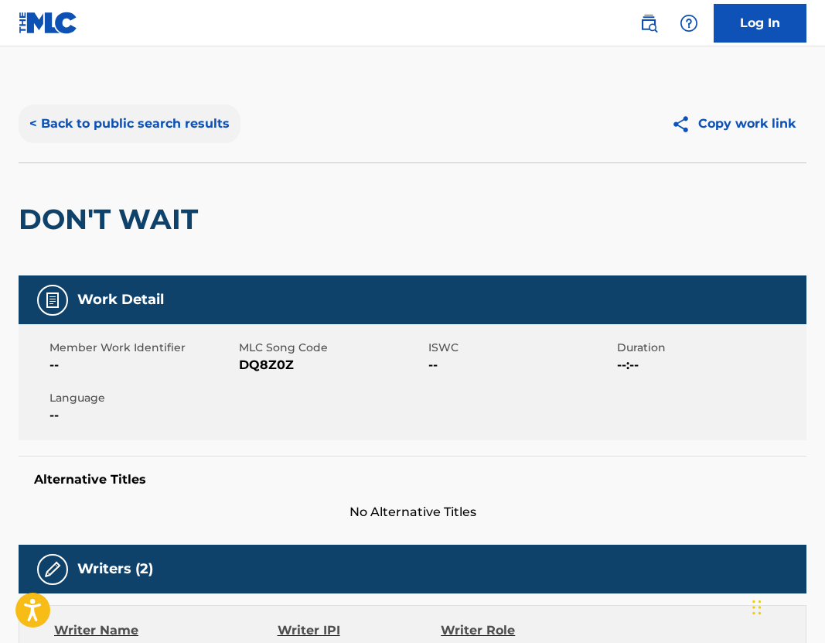
click at [97, 130] on button "< Back to public search results" at bounding box center [130, 123] width 222 height 39
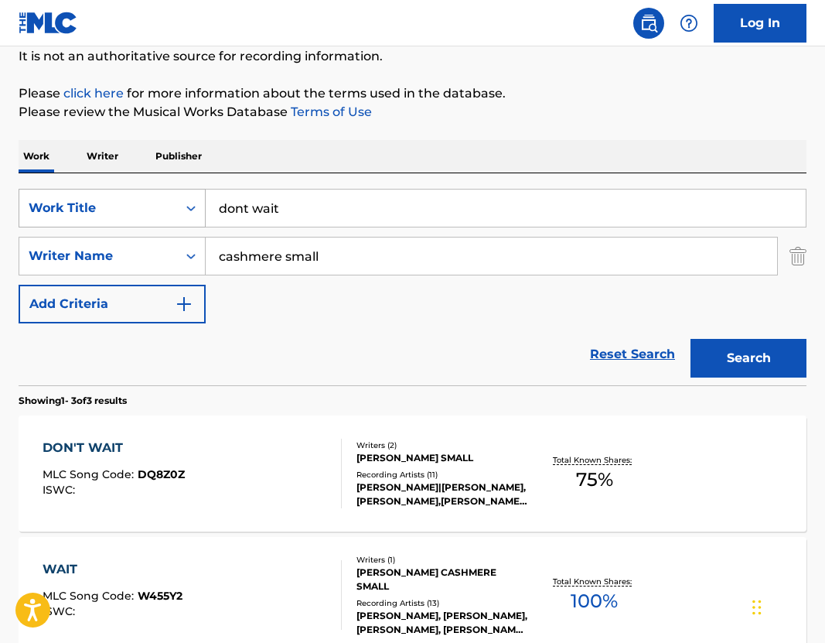
drag, startPoint x: 344, startPoint y: 210, endPoint x: 124, endPoint y: 209, distance: 219.6
click at [124, 209] on div "SearchWithCriteriaa3e1d151-5aa3-4a42-9736-f995c7d9b52e Work Title dont wait" at bounding box center [413, 208] width 788 height 39
type input "after party"
drag, startPoint x: 401, startPoint y: 265, endPoint x: 6, endPoint y: 266, distance: 395.1
click at [6, 266] on div "The MLC Public Work Search The accuracy and completeness of The MLC's data is d…" at bounding box center [412, 388] width 825 height 917
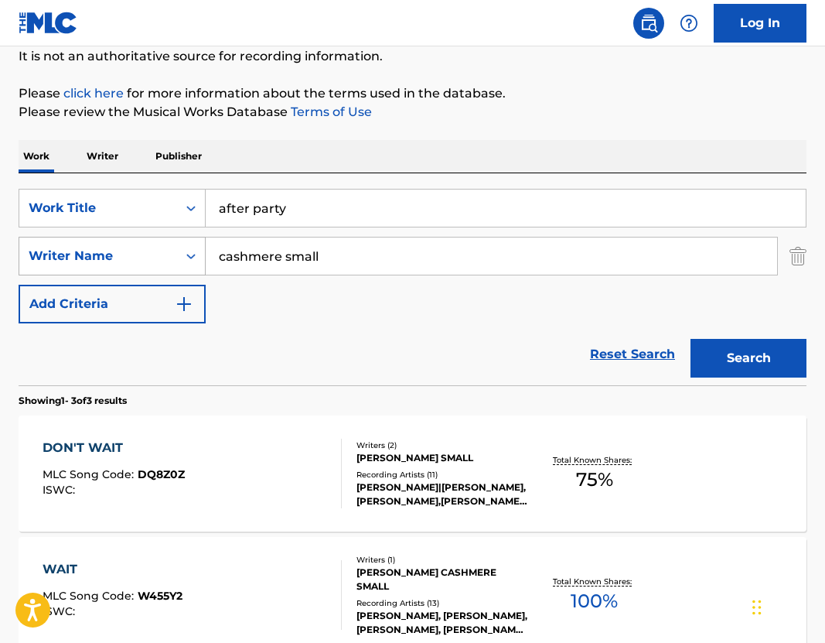
drag, startPoint x: 390, startPoint y: 254, endPoint x: 84, endPoint y: 249, distance: 305.5
click at [96, 251] on div "SearchWithCriteria67195b7b-4e5c-4bf6-8043-c4b5b0a26783 Writer Name cashmere sma…" at bounding box center [413, 256] width 788 height 39
type input "zaire rivera"
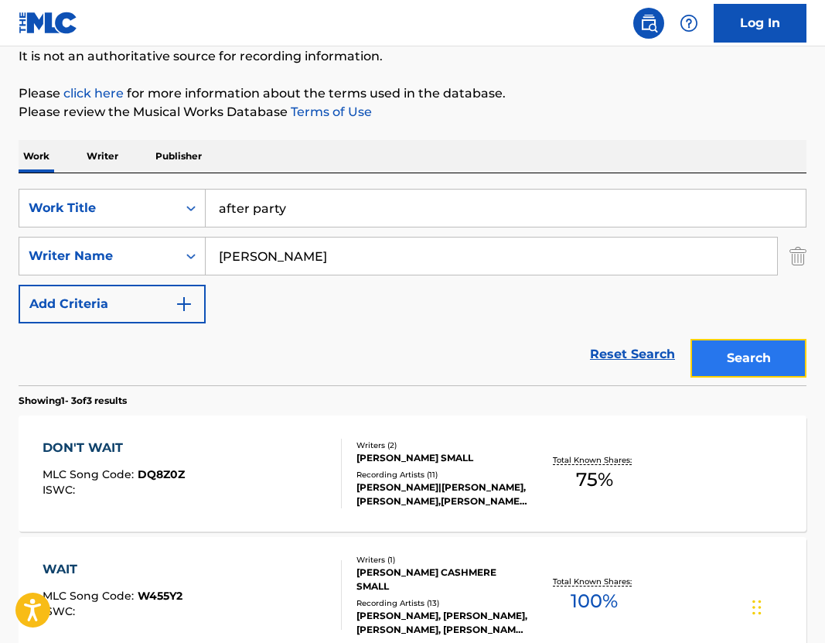
click at [768, 361] on button "Search" at bounding box center [749, 358] width 116 height 39
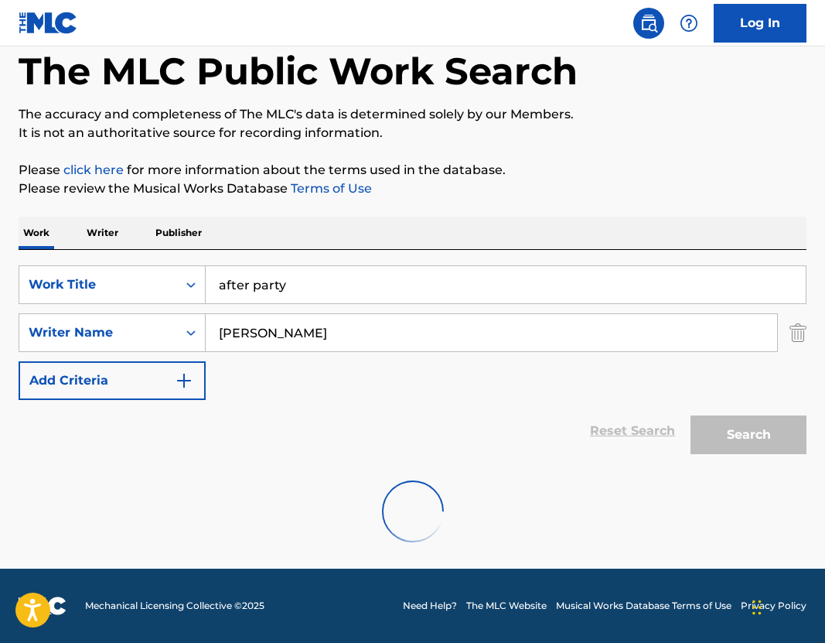
scroll to position [29, 0]
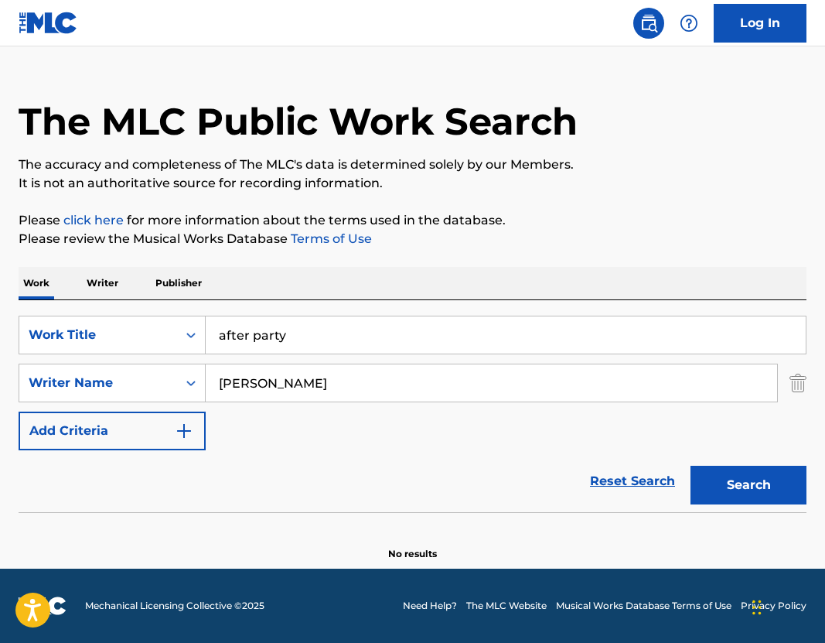
click at [254, 336] on input "after party" at bounding box center [506, 334] width 600 height 37
type input "afterparty"
click at [766, 507] on div "Search" at bounding box center [745, 481] width 124 height 62
click at [757, 494] on button "Search" at bounding box center [749, 485] width 116 height 39
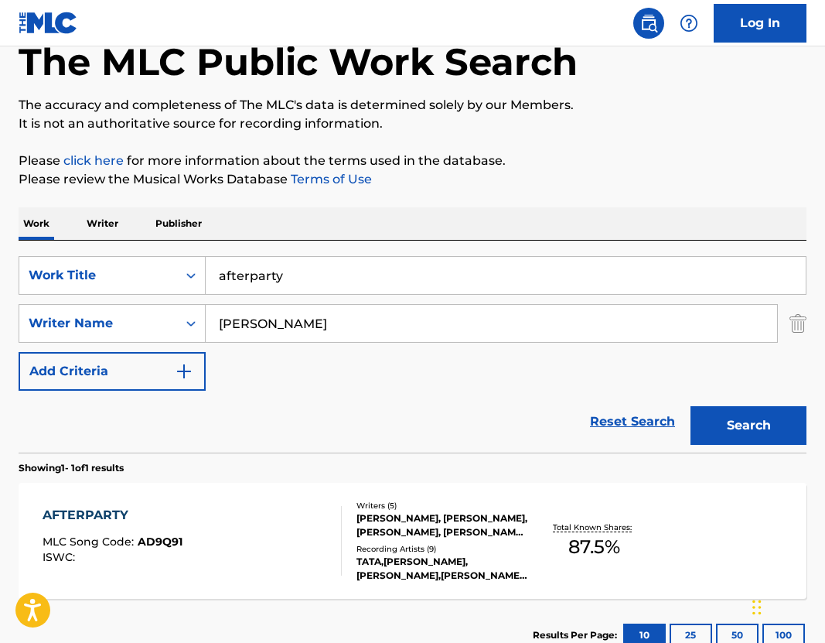
scroll to position [132, 0]
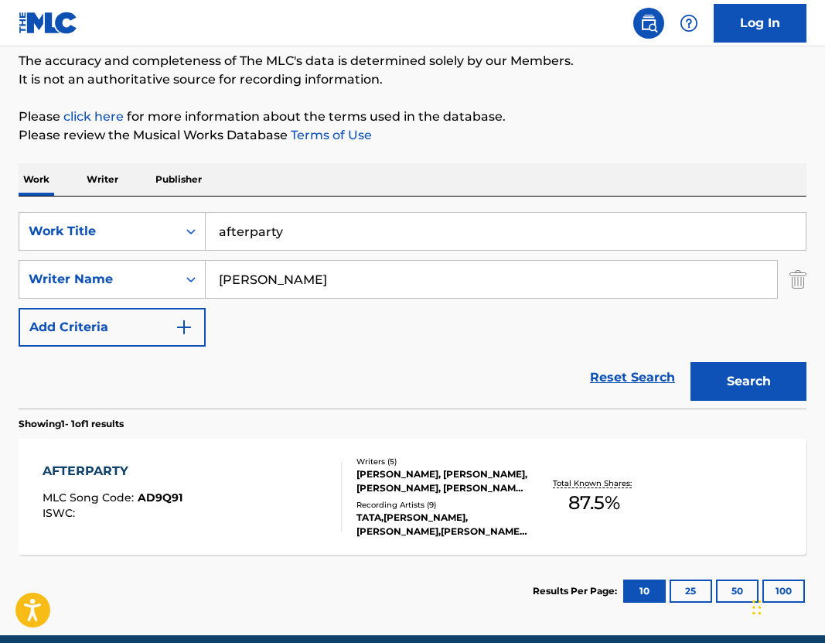
click at [415, 472] on div "HENRY FASHEUN, TREY PATTERSON, DYLAN ROBERTSON, JENNIFER AKPOFURE, ZAIRE RIVERA" at bounding box center [442, 481] width 172 height 28
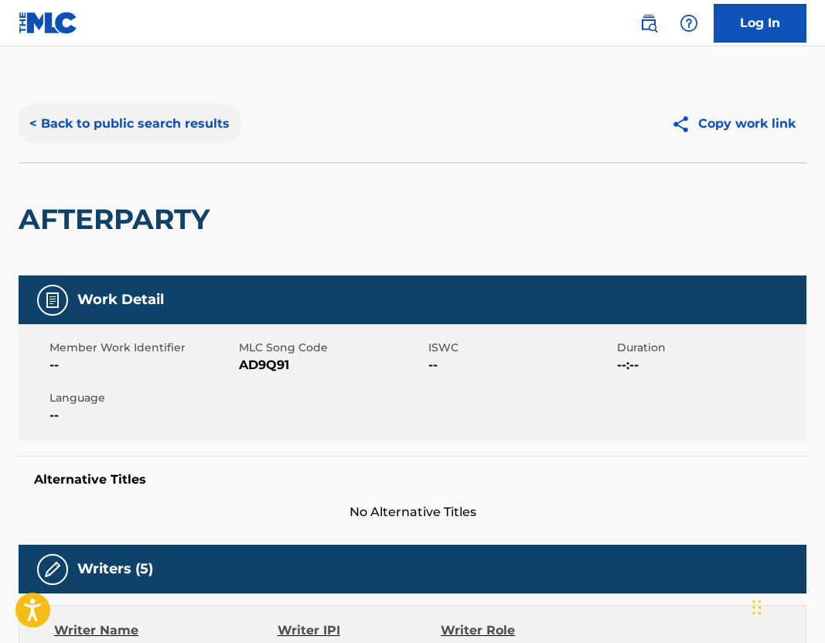
click at [132, 121] on button "< Back to public search results" at bounding box center [130, 123] width 222 height 39
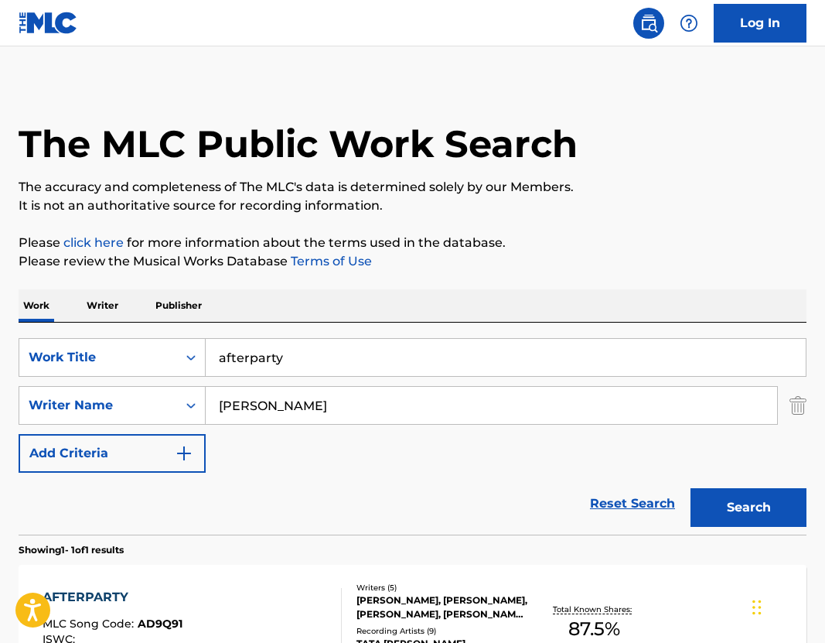
scroll to position [5, 0]
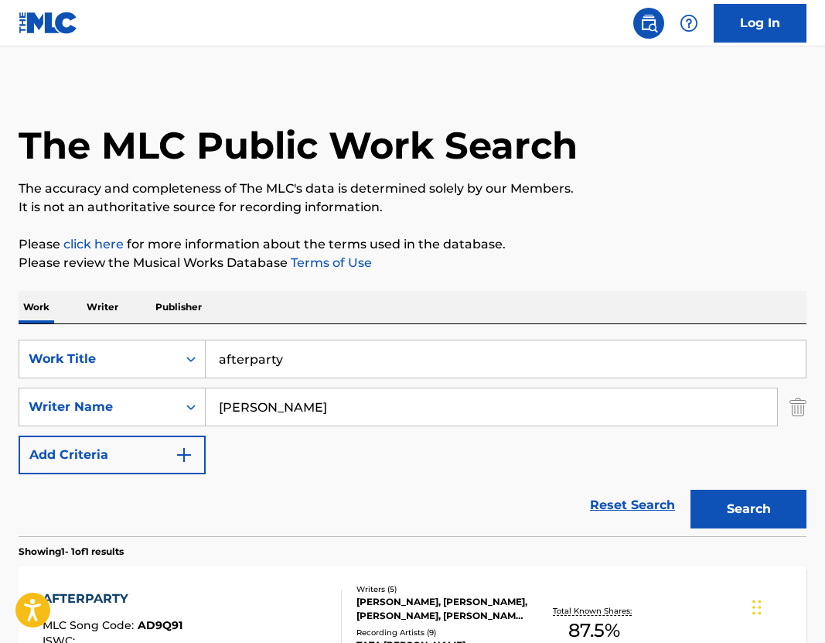
click at [333, 338] on div "SearchWithCriteriaa3e1d151-5aa3-4a42-9736-f995c7d9b52e Work Title afterparty Se…" at bounding box center [413, 430] width 788 height 212
click at [294, 367] on input "afterparty" at bounding box center [506, 358] width 600 height 37
click at [794, 411] on img "Search Form" at bounding box center [798, 406] width 17 height 39
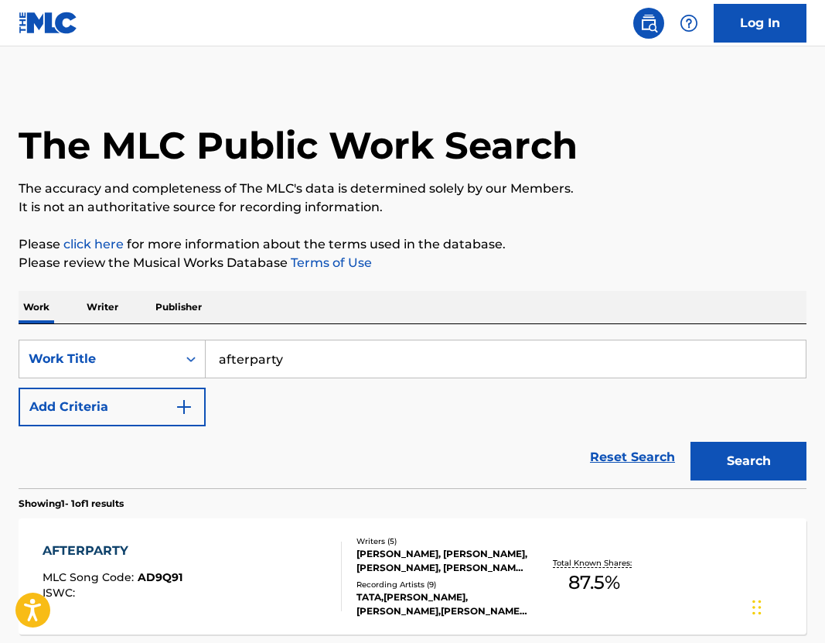
drag, startPoint x: 330, startPoint y: 349, endPoint x: 33, endPoint y: 328, distance: 297.7
click at [53, 333] on div "SearchWithCriteriaa3e1d151-5aa3-4a42-9736-f995c7d9b52e Work Title afterparty Ad…" at bounding box center [413, 406] width 788 height 164
drag, startPoint x: 343, startPoint y: 354, endPoint x: 12, endPoint y: 343, distance: 331.1
click at [29, 346] on div "SearchWithCriteriaa3e1d151-5aa3-4a42-9736-f995c7d9b52e Work Title afterparty" at bounding box center [413, 358] width 788 height 39
click at [726, 462] on button "Search" at bounding box center [749, 461] width 116 height 39
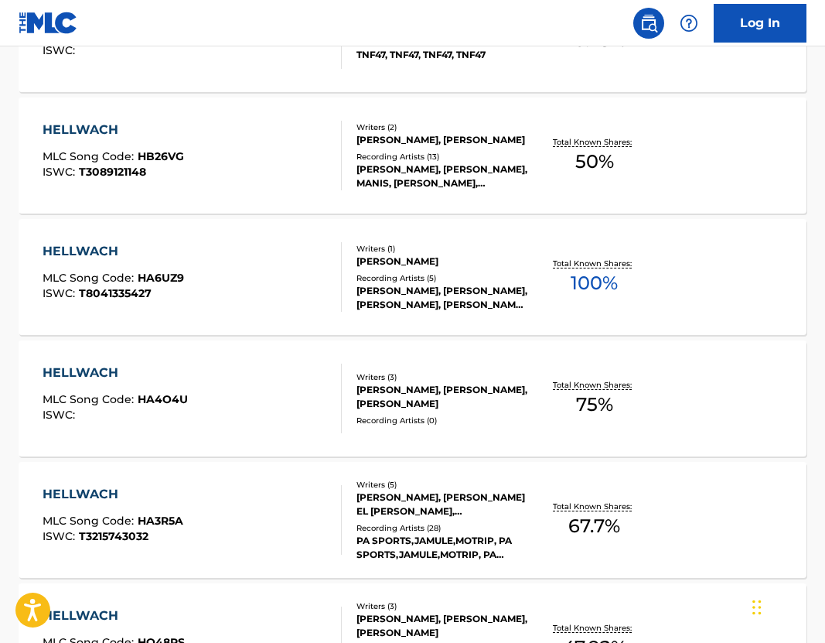
scroll to position [72, 0]
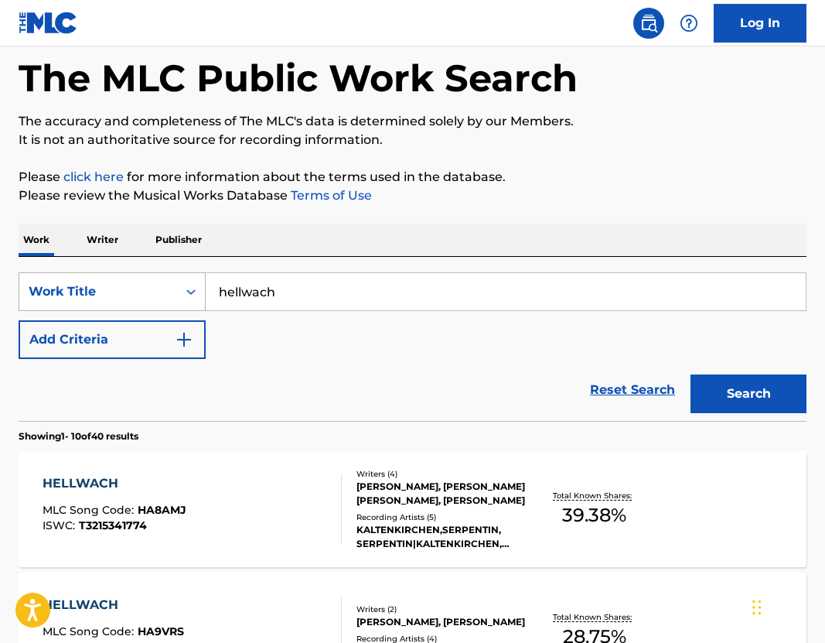
drag, startPoint x: 325, startPoint y: 299, endPoint x: 92, endPoint y: 299, distance: 232.8
click at [92, 299] on div "SearchWithCriteriaa3e1d151-5aa3-4a42-9736-f995c7d9b52e Work Title hellwach" at bounding box center [413, 291] width 788 height 39
drag, startPoint x: 345, startPoint y: 292, endPoint x: 160, endPoint y: 292, distance: 184.8
click at [170, 292] on div "SearchWithCriteriaa3e1d151-5aa3-4a42-9736-f995c7d9b52e Work Title hellwach" at bounding box center [413, 291] width 788 height 39
type input "spinnin 2"
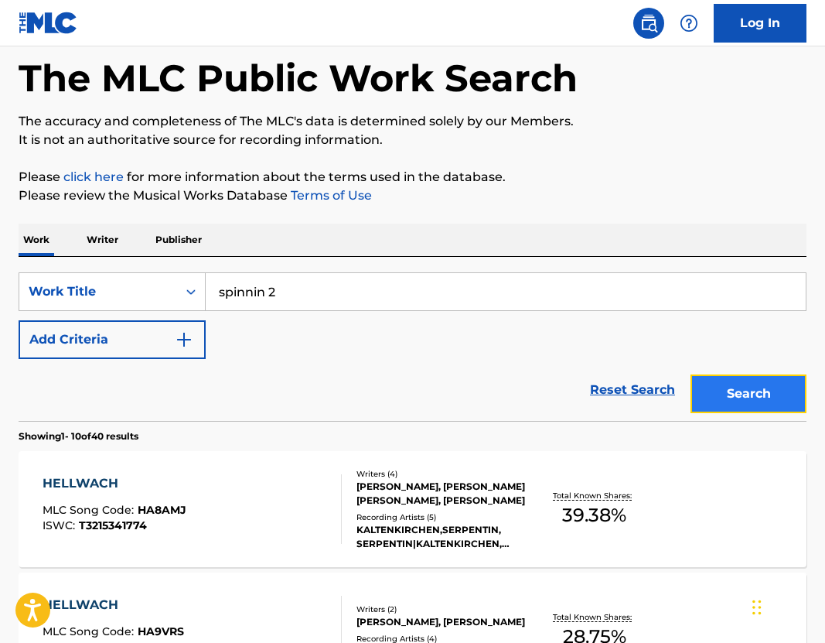
click at [735, 395] on button "Search" at bounding box center [749, 393] width 116 height 39
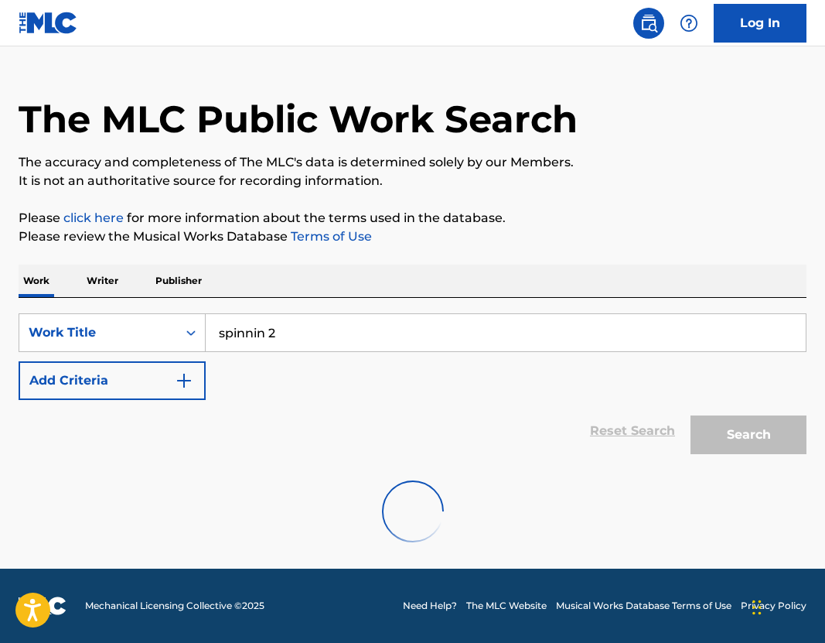
click at [463, 201] on div "The MLC Public Work Search The accuracy and completeness of The MLC's data is d…" at bounding box center [412, 307] width 825 height 507
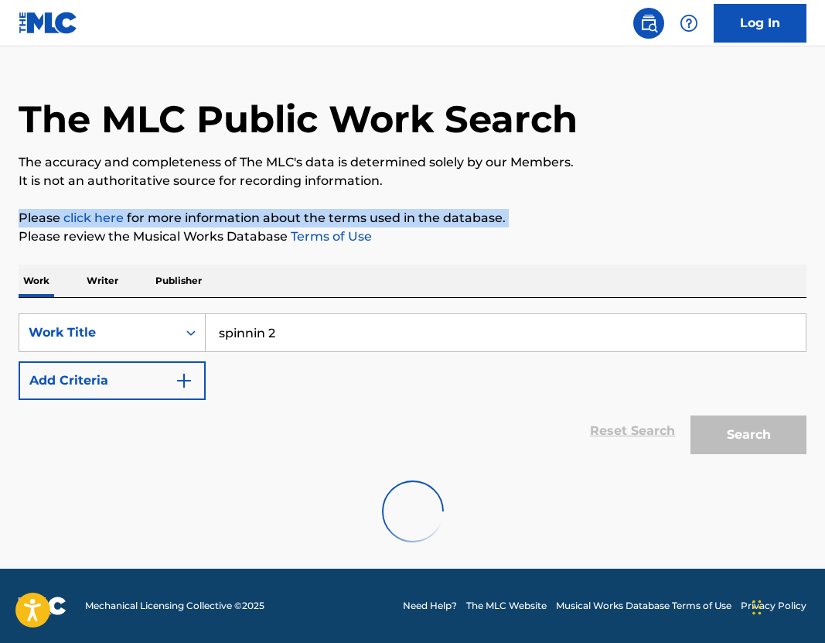
click at [463, 201] on div "The MLC Public Work Search The accuracy and completeness of The MLC's data is d…" at bounding box center [412, 307] width 825 height 507
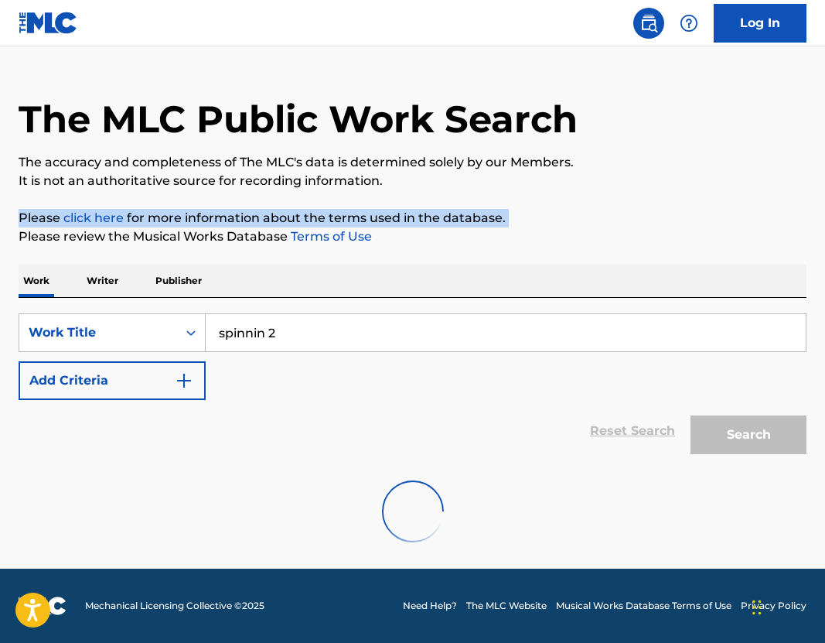
click at [463, 201] on div "The MLC Public Work Search The accuracy and completeness of The MLC's data is d…" at bounding box center [412, 307] width 825 height 507
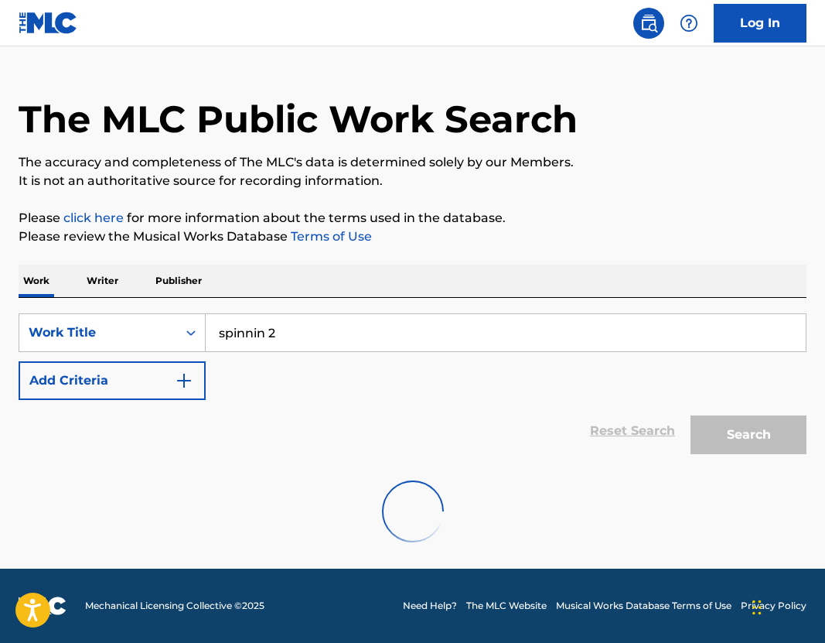
click at [406, 161] on p "The accuracy and completeness of The MLC's data is determined solely by our Mem…" at bounding box center [413, 162] width 788 height 19
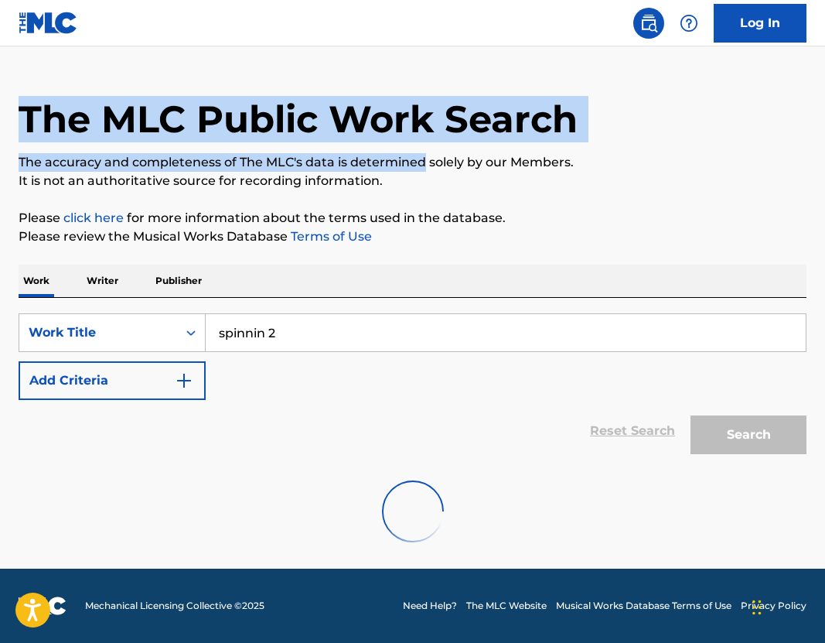
drag, startPoint x: 406, startPoint y: 162, endPoint x: 309, endPoint y: 68, distance: 134.5
click at [309, 67] on div "The MLC Public Work Search The accuracy and completeness of The MLC's data is d…" at bounding box center [412, 307] width 825 height 507
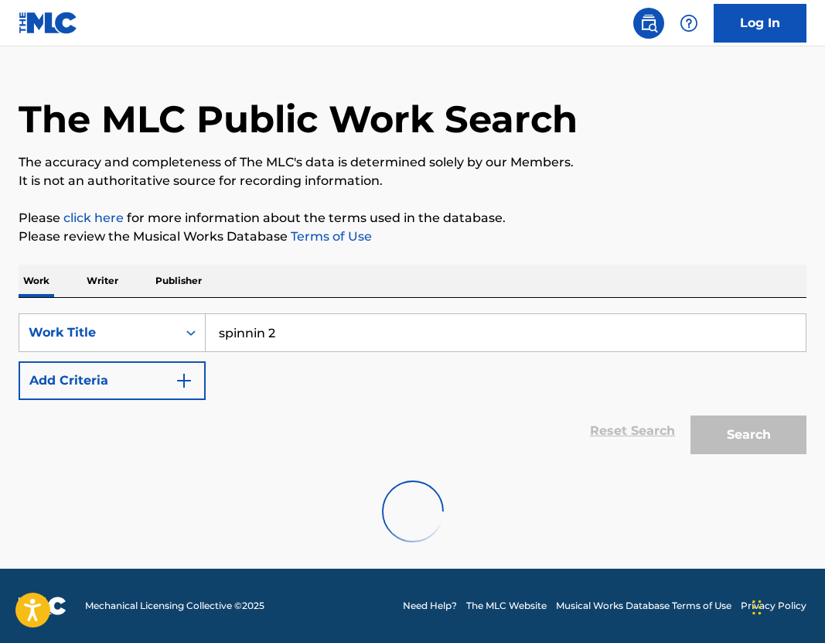
click at [212, 56] on div "The MLC Public Work Search" at bounding box center [413, 110] width 788 height 113
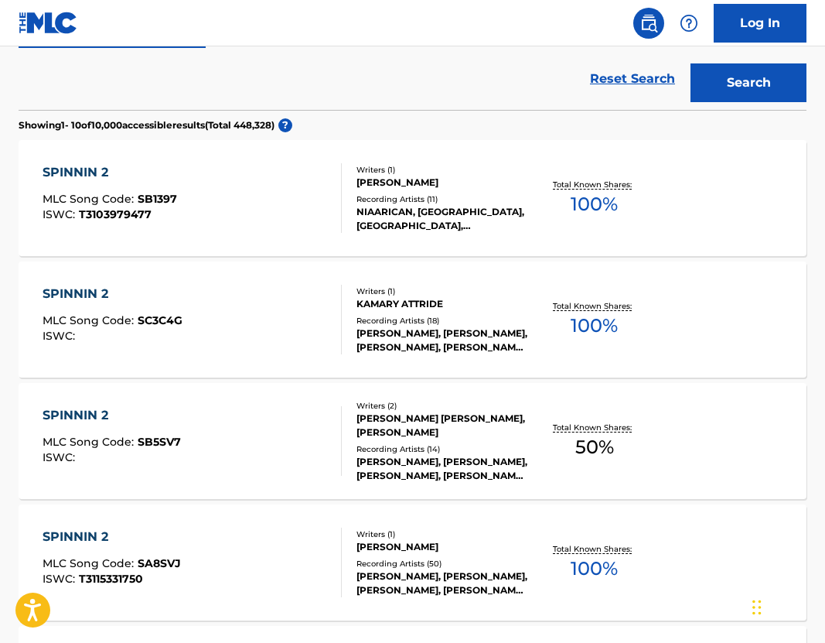
scroll to position [373, 0]
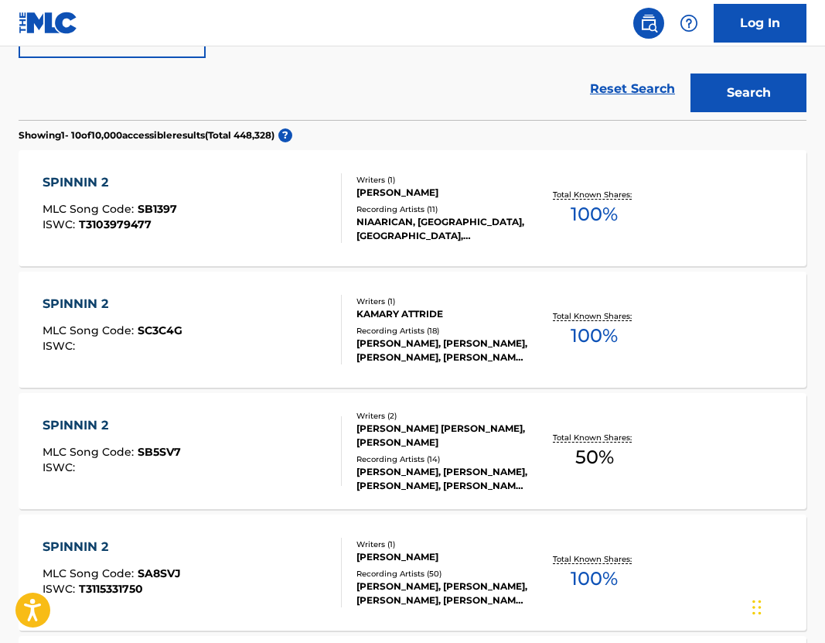
click at [401, 312] on div "KAMARY ATTRIDE" at bounding box center [442, 314] width 172 height 14
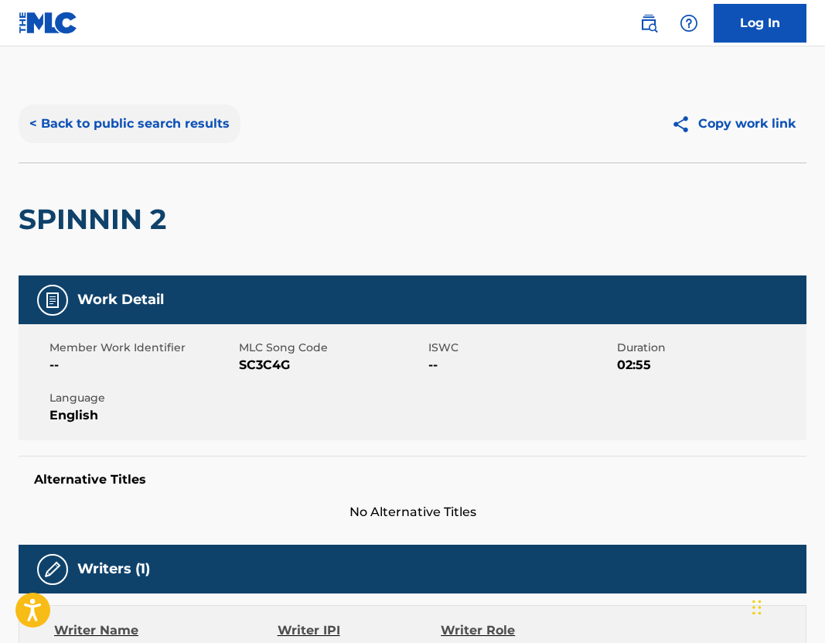
click at [63, 111] on button "< Back to public search results" at bounding box center [130, 123] width 222 height 39
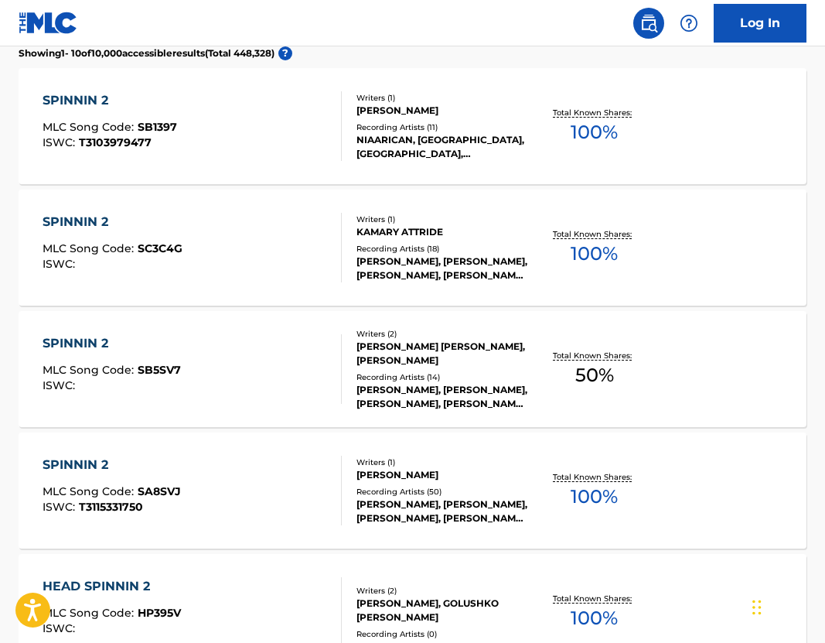
scroll to position [480, 0]
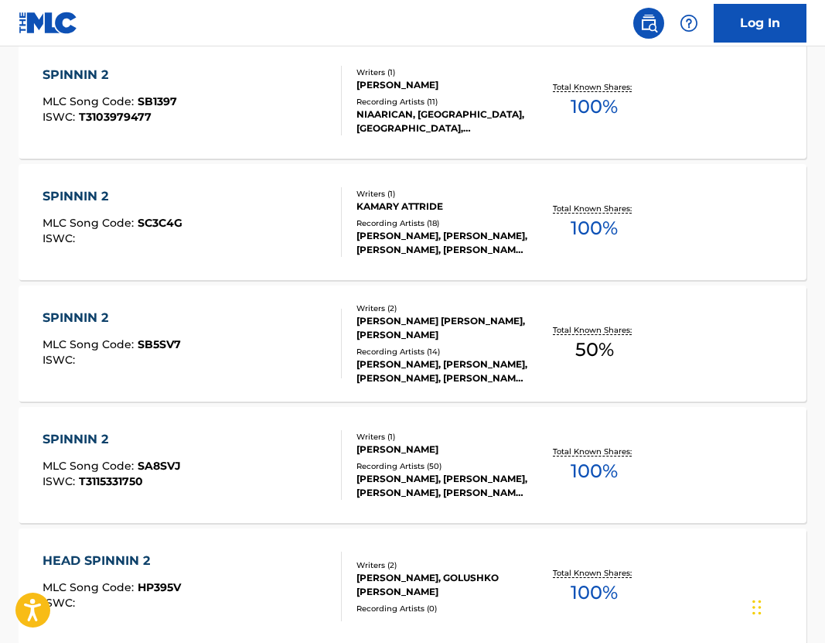
click at [443, 327] on div "[PERSON_NAME] [PERSON_NAME], [PERSON_NAME]" at bounding box center [442, 328] width 172 height 28
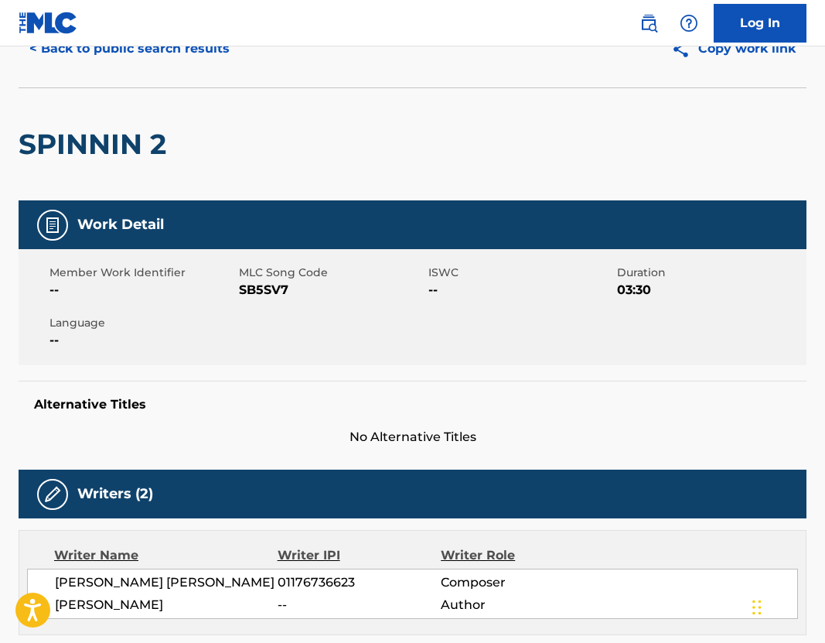
scroll to position [60, 0]
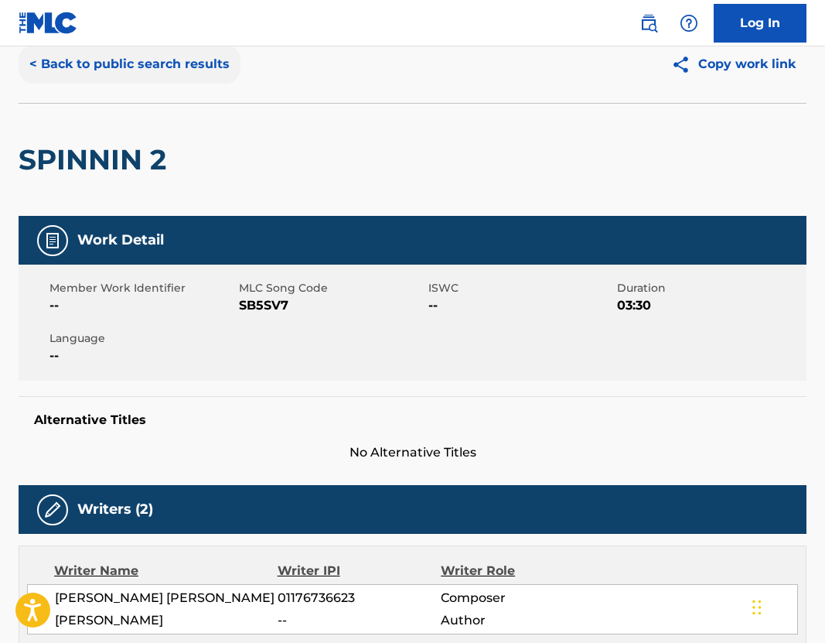
click at [123, 58] on button "< Back to public search results" at bounding box center [130, 64] width 222 height 39
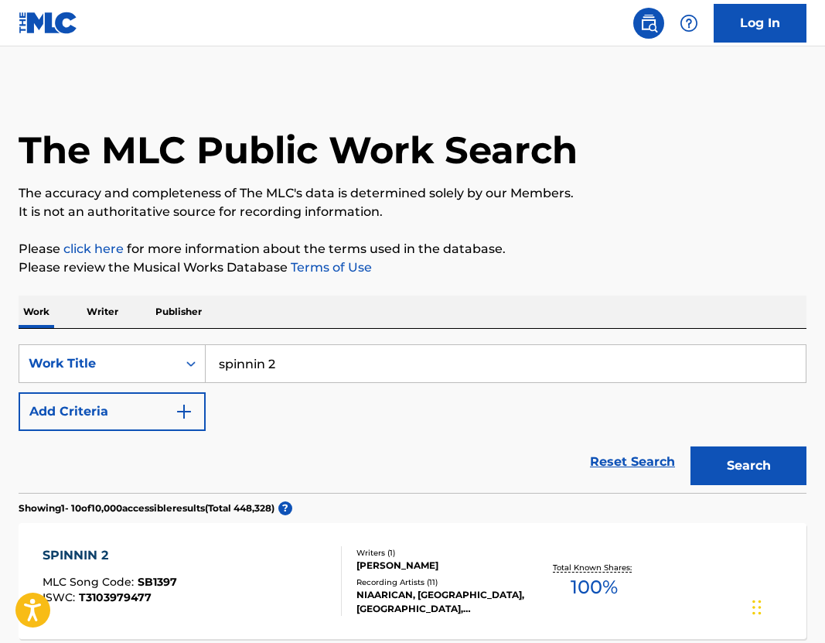
click at [341, 352] on input "spinnin 2" at bounding box center [506, 363] width 600 height 37
click at [341, 353] on input "spinnin 2" at bounding box center [506, 363] width 600 height 37
click at [353, 358] on input "spinnin 2" at bounding box center [506, 363] width 600 height 37
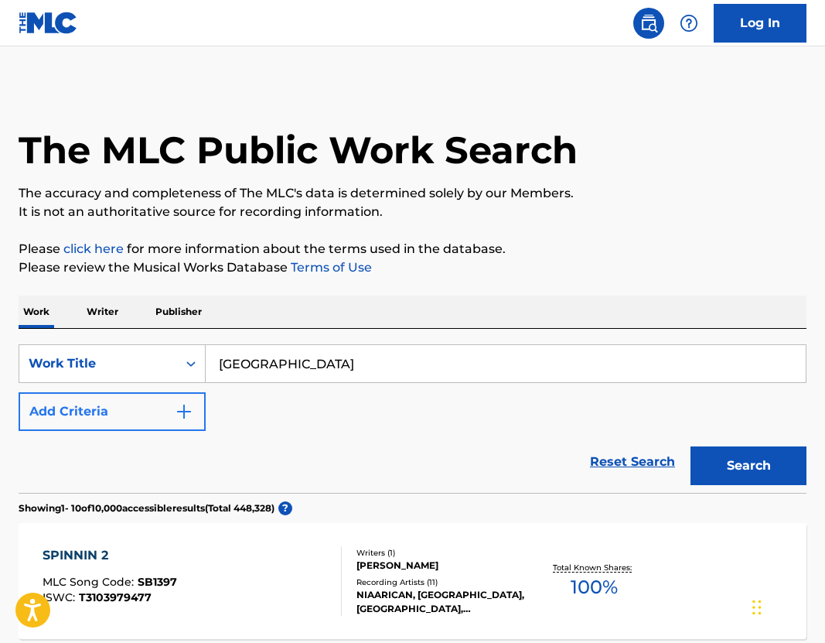
type input "[GEOGRAPHIC_DATA]"
click at [124, 423] on button "Add Criteria" at bounding box center [112, 411] width 187 height 39
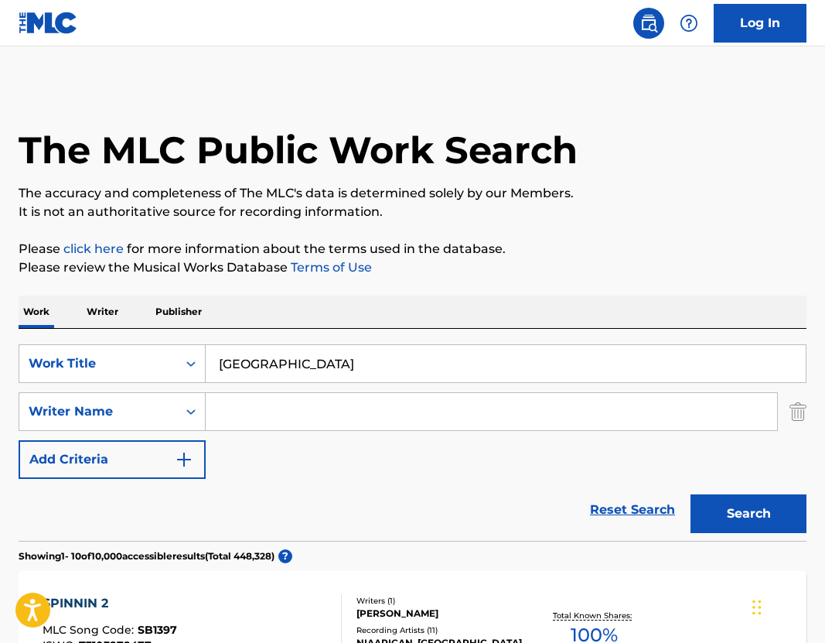
click at [275, 413] on input "Search Form" at bounding box center [491, 411] width 571 height 37
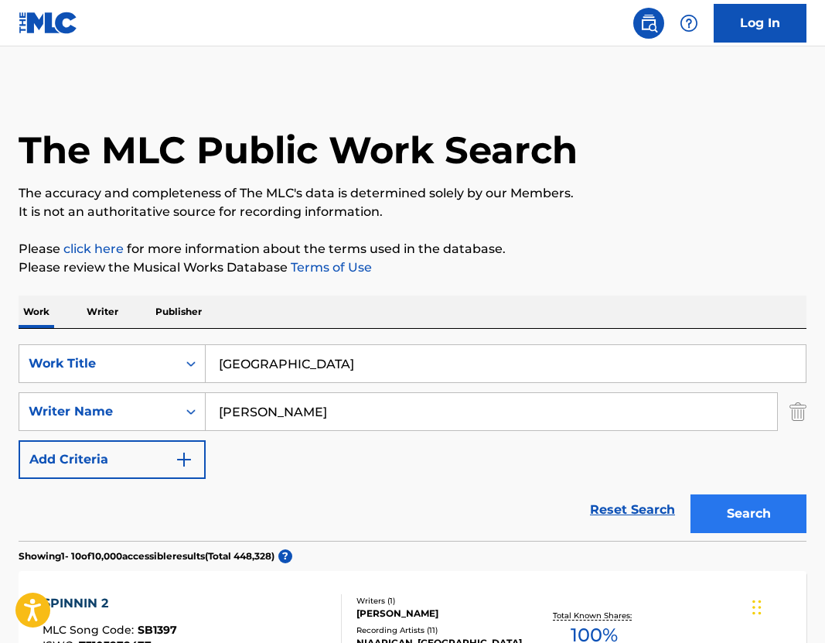
type input "[PERSON_NAME]"
click at [747, 513] on button "Search" at bounding box center [749, 513] width 116 height 39
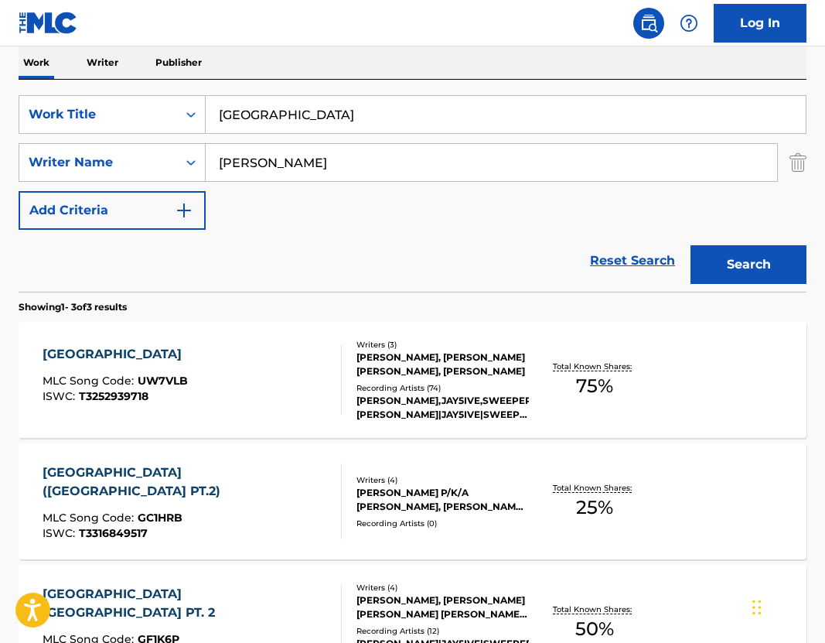
scroll to position [274, 0]
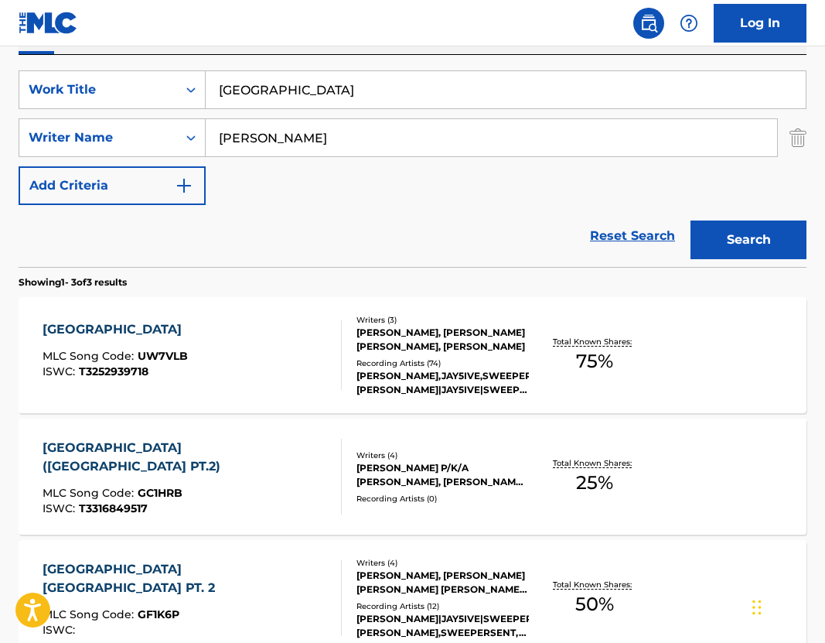
click at [422, 339] on div "[PERSON_NAME], [PERSON_NAME] [PERSON_NAME], [PERSON_NAME]" at bounding box center [442, 340] width 172 height 28
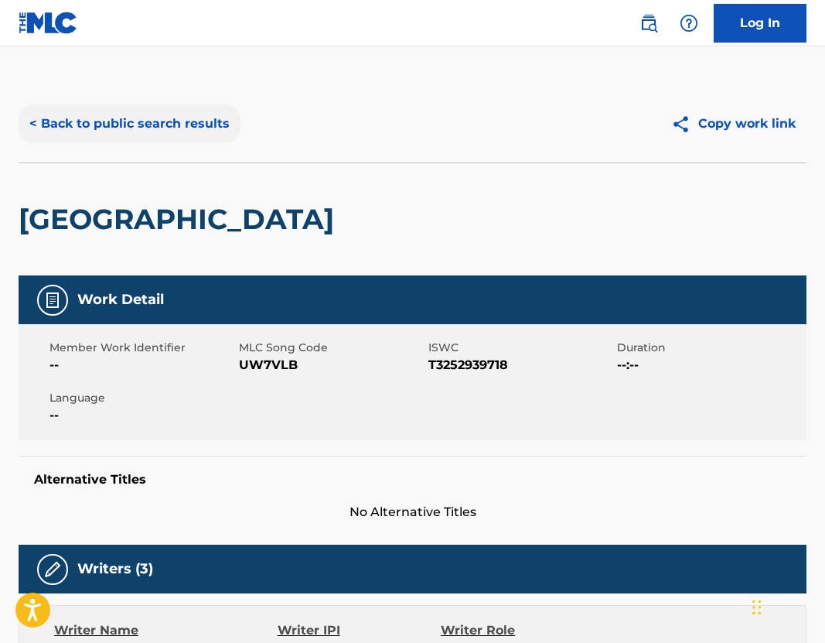
click at [85, 113] on button "< Back to public search results" at bounding box center [130, 123] width 222 height 39
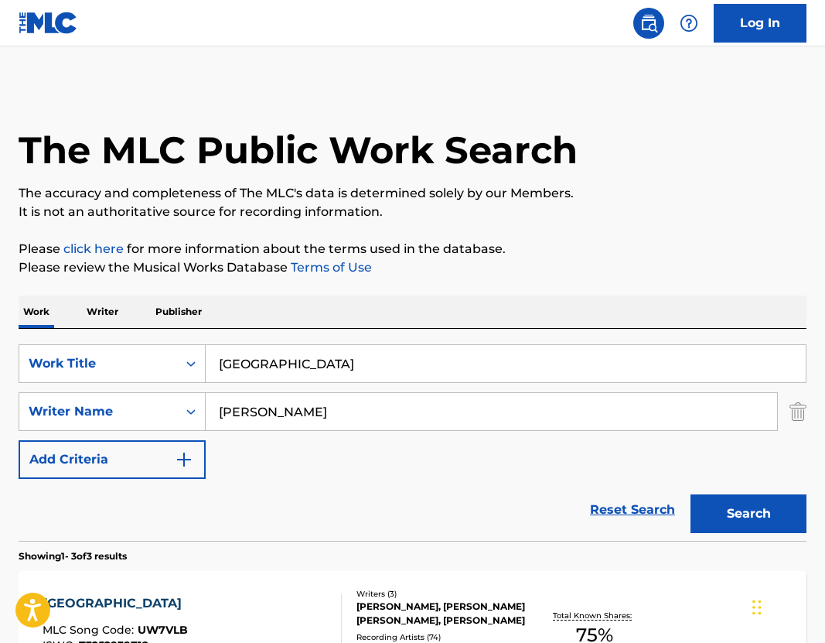
scroll to position [274, 0]
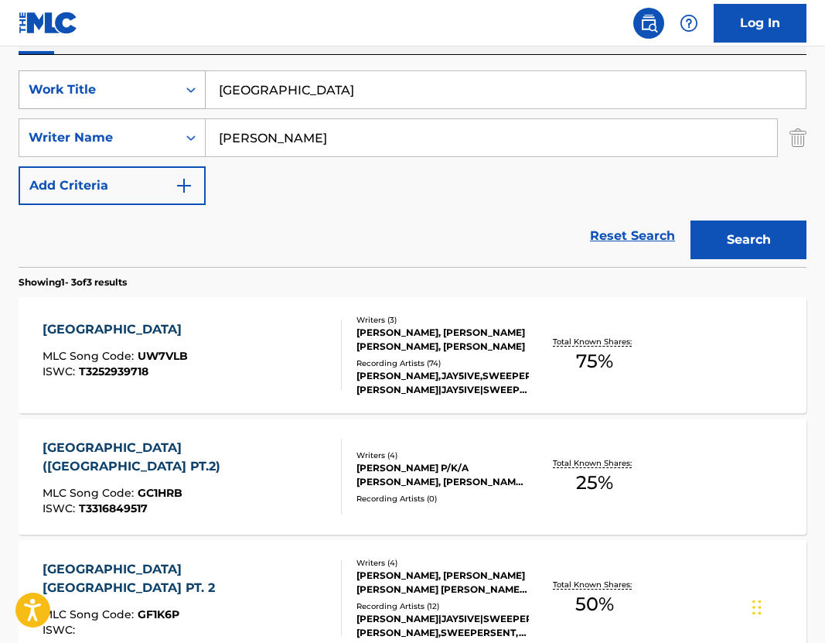
drag, startPoint x: 309, startPoint y: 90, endPoint x: 138, endPoint y: 90, distance: 170.9
click at [142, 90] on div "SearchWithCriteriaa87b865a-9221-4ae6-ab15-4adbe073618f Work Title ukraine" at bounding box center [413, 89] width 788 height 39
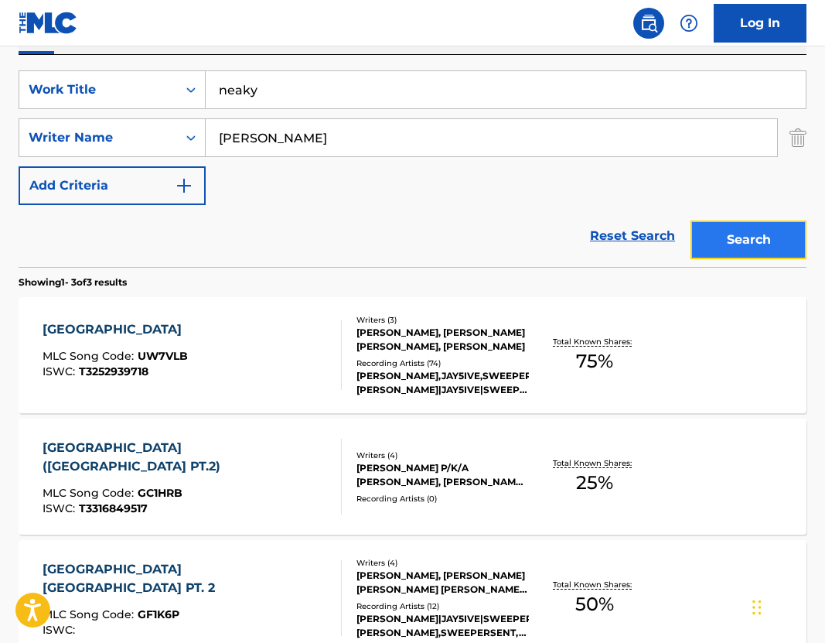
click at [728, 254] on button "Search" at bounding box center [749, 239] width 116 height 39
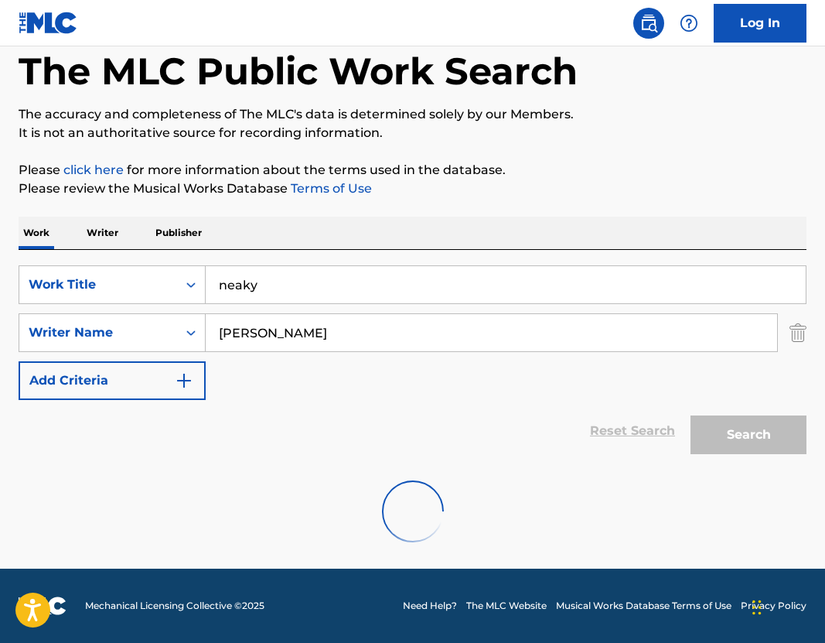
scroll to position [29, 0]
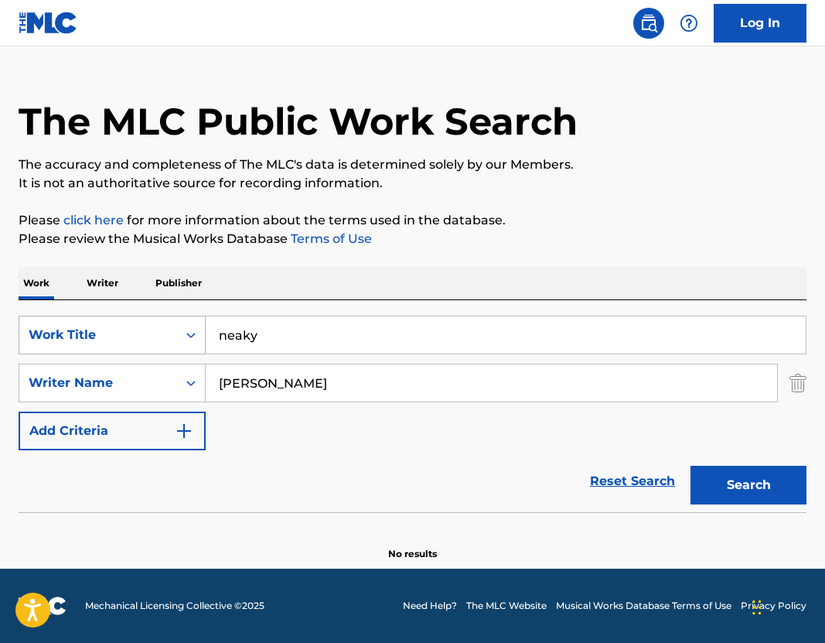
drag, startPoint x: 271, startPoint y: 336, endPoint x: 194, endPoint y: 336, distance: 76.6
click at [198, 336] on div "SearchWithCriteriaa87b865a-9221-4ae6-ab15-4adbe073618f Work Title neaky" at bounding box center [413, 334] width 788 height 39
click at [748, 492] on button "Search" at bounding box center [749, 485] width 116 height 39
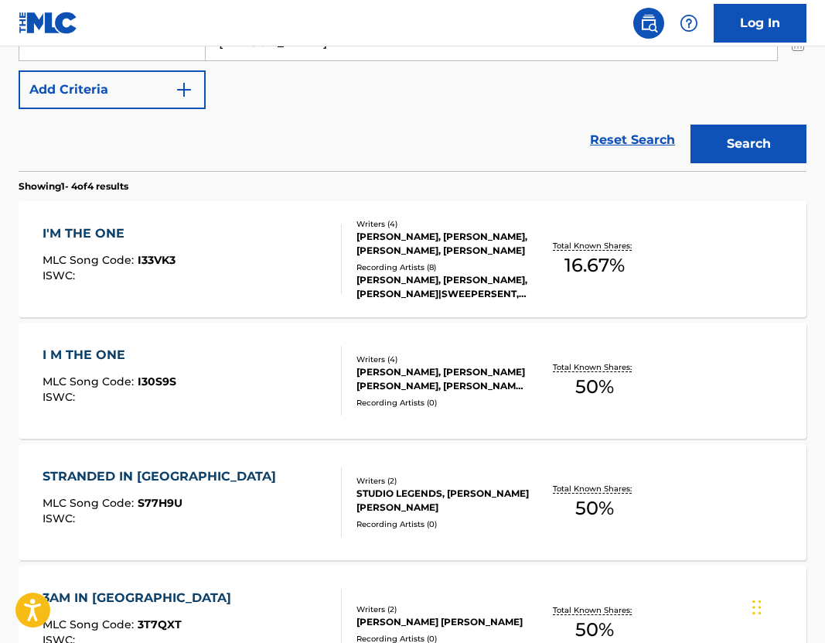
scroll to position [0, 0]
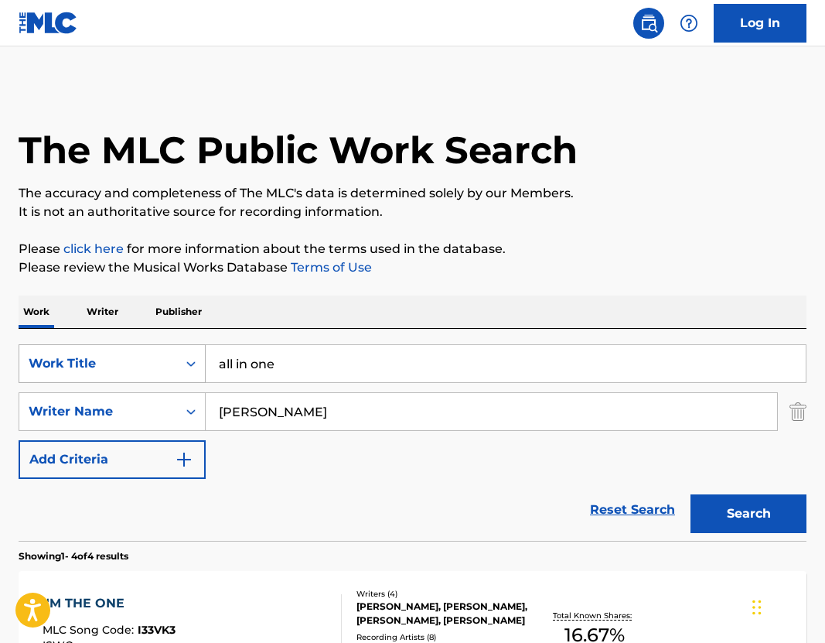
drag, startPoint x: 297, startPoint y: 361, endPoint x: 141, endPoint y: 361, distance: 156.2
click at [144, 361] on div "SearchWithCriteriaa87b865a-9221-4ae6-ab15-4adbe073618f Work Title all in one" at bounding box center [413, 363] width 788 height 39
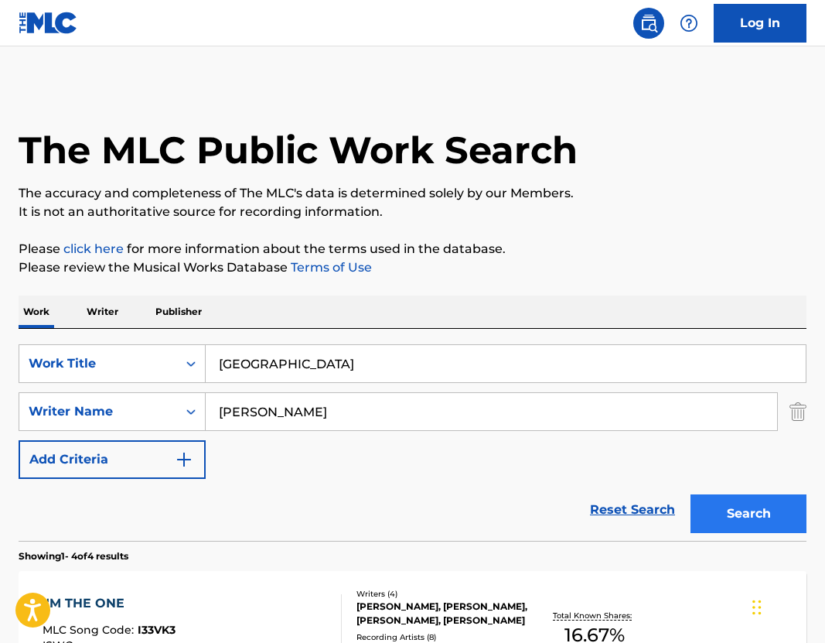
type input "[GEOGRAPHIC_DATA]"
click at [755, 507] on button "Search" at bounding box center [749, 513] width 116 height 39
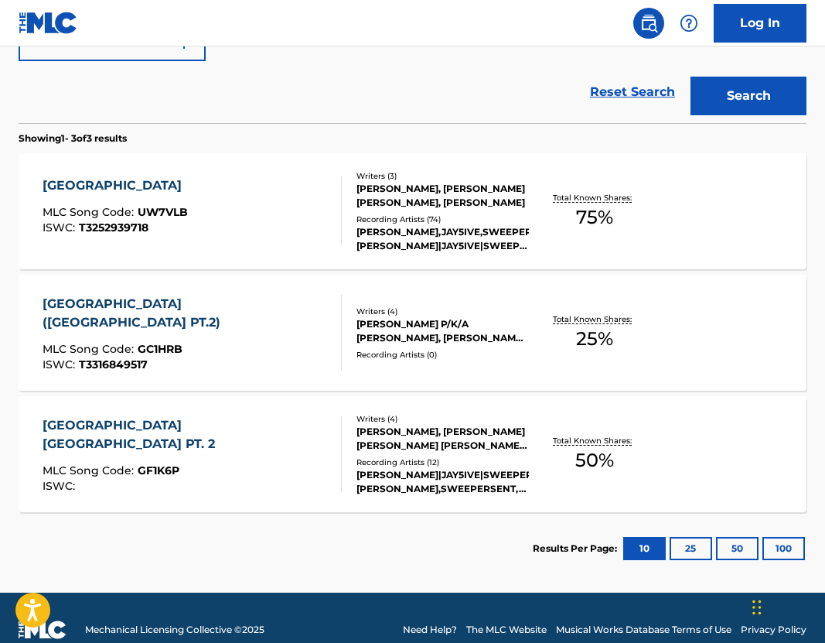
scroll to position [415, 0]
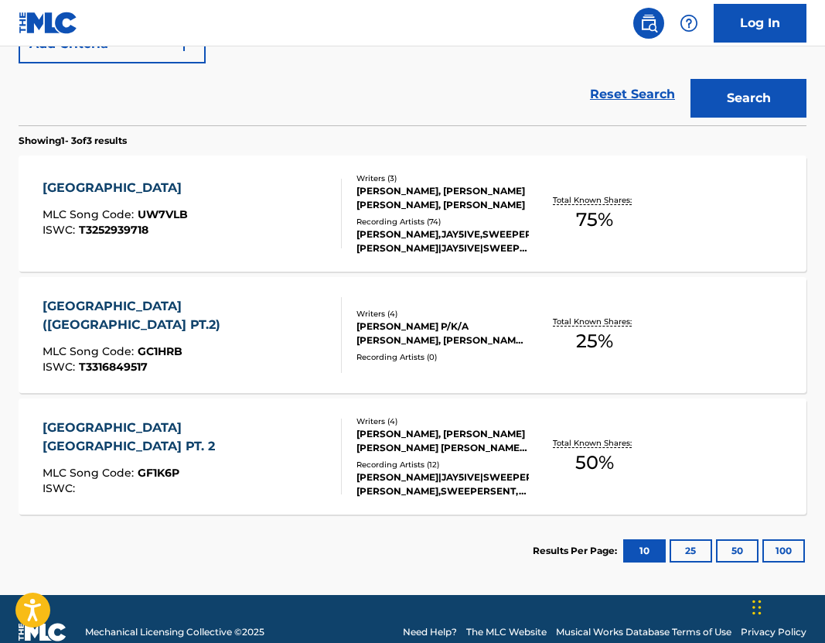
click at [414, 199] on div "[PERSON_NAME], [PERSON_NAME] [PERSON_NAME], [PERSON_NAME]" at bounding box center [442, 198] width 172 height 28
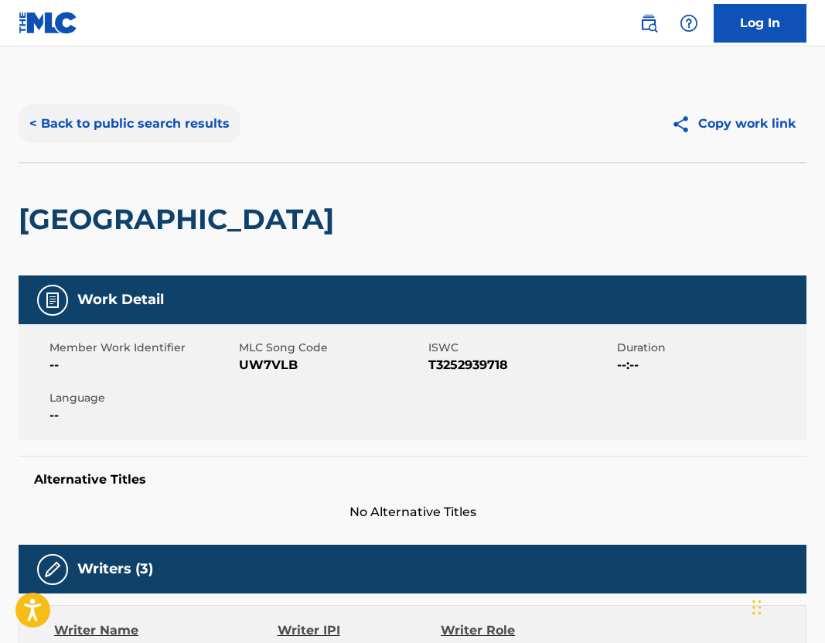
click at [144, 128] on button "< Back to public search results" at bounding box center [130, 123] width 222 height 39
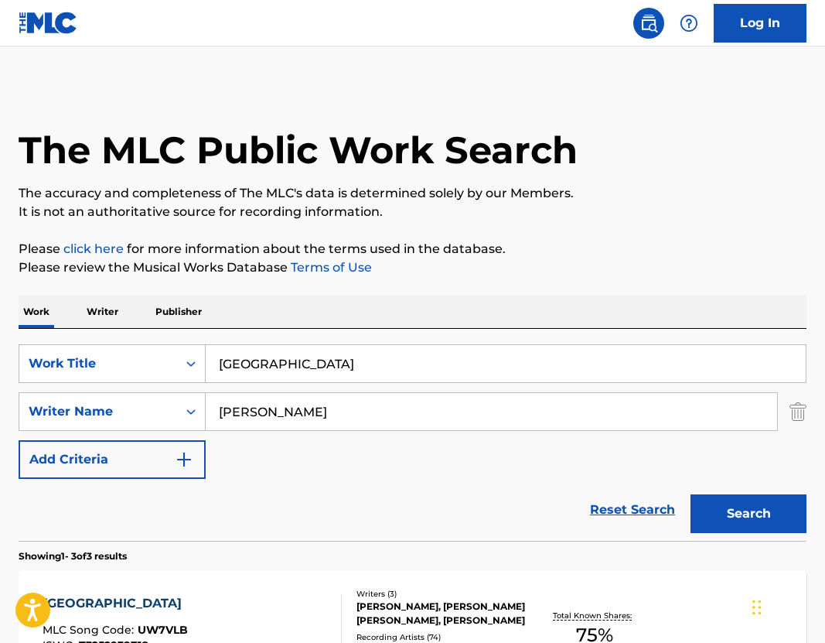
drag, startPoint x: 298, startPoint y: 365, endPoint x: 49, endPoint y: 326, distance: 251.3
click at [49, 326] on div "Work Writer Publisher SearchWithCriteriaa87b865a-9221-4ae6-ab15-4adbe073618f Wo…" at bounding box center [413, 648] width 788 height 707
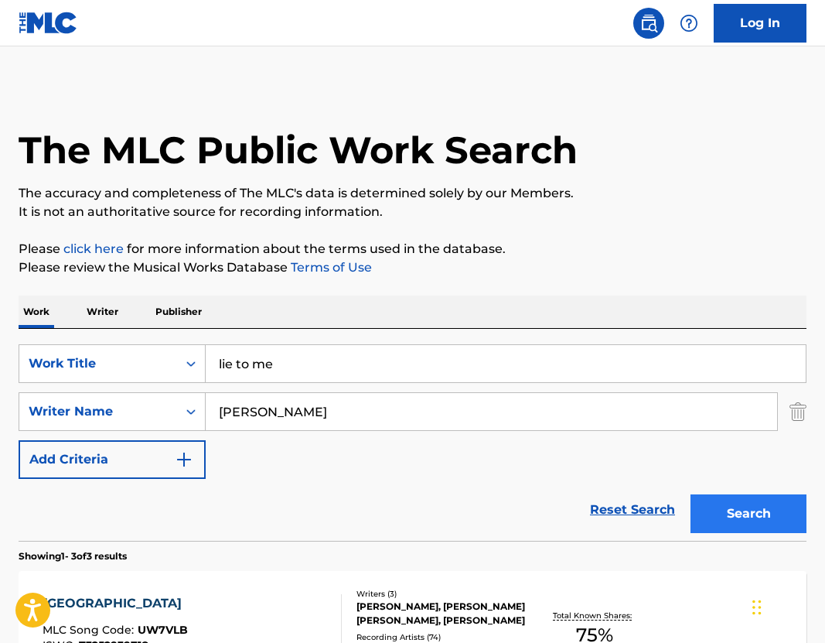
type input "lie to me"
click at [719, 523] on button "Search" at bounding box center [749, 513] width 116 height 39
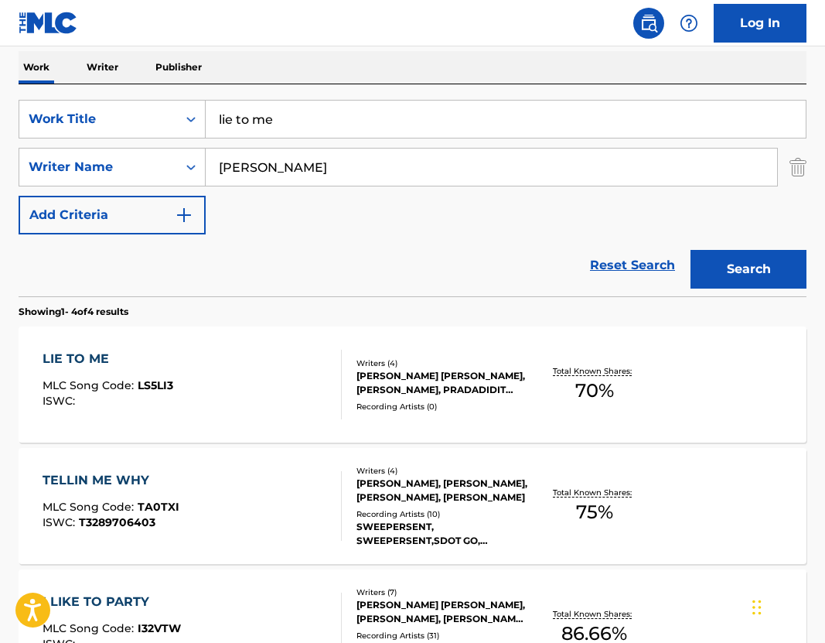
scroll to position [246, 0]
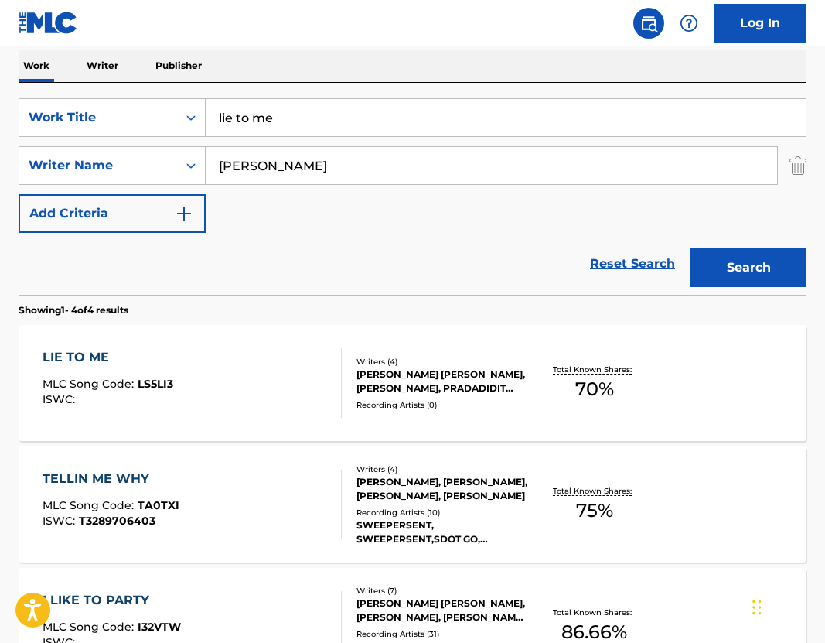
click at [459, 376] on div "[PERSON_NAME] [PERSON_NAME], [PERSON_NAME], PRADADIDIT PRADADIDIT, 1RYAN280 1RY…" at bounding box center [442, 381] width 172 height 28
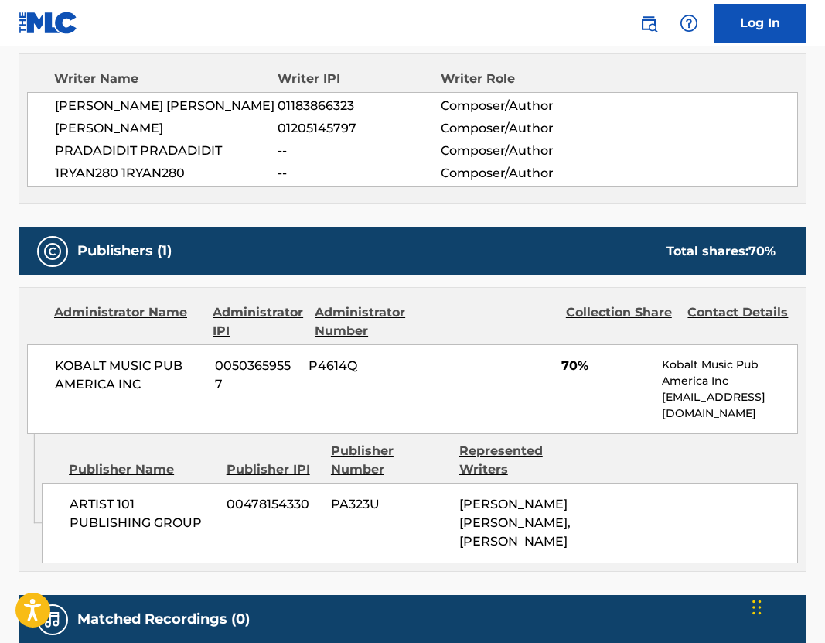
scroll to position [559, 0]
